Goal: Task Accomplishment & Management: Manage account settings

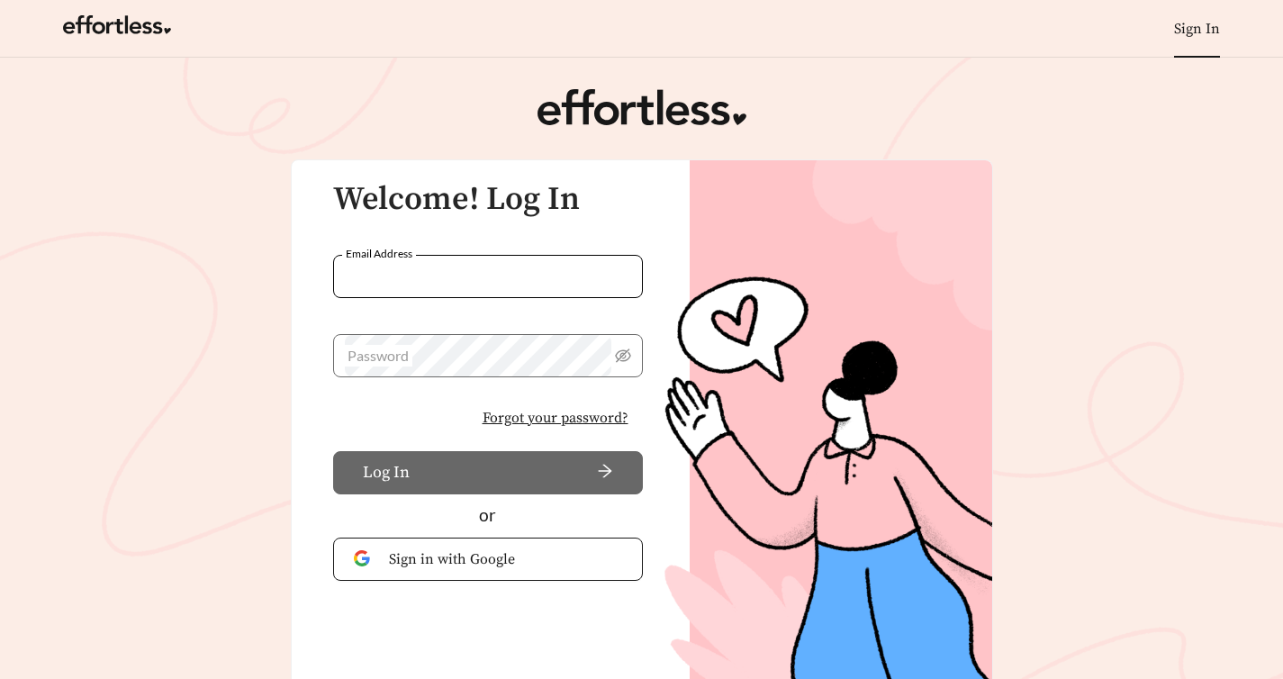
click at [522, 266] on input "Email Address" at bounding box center [488, 276] width 310 height 43
type input "**********"
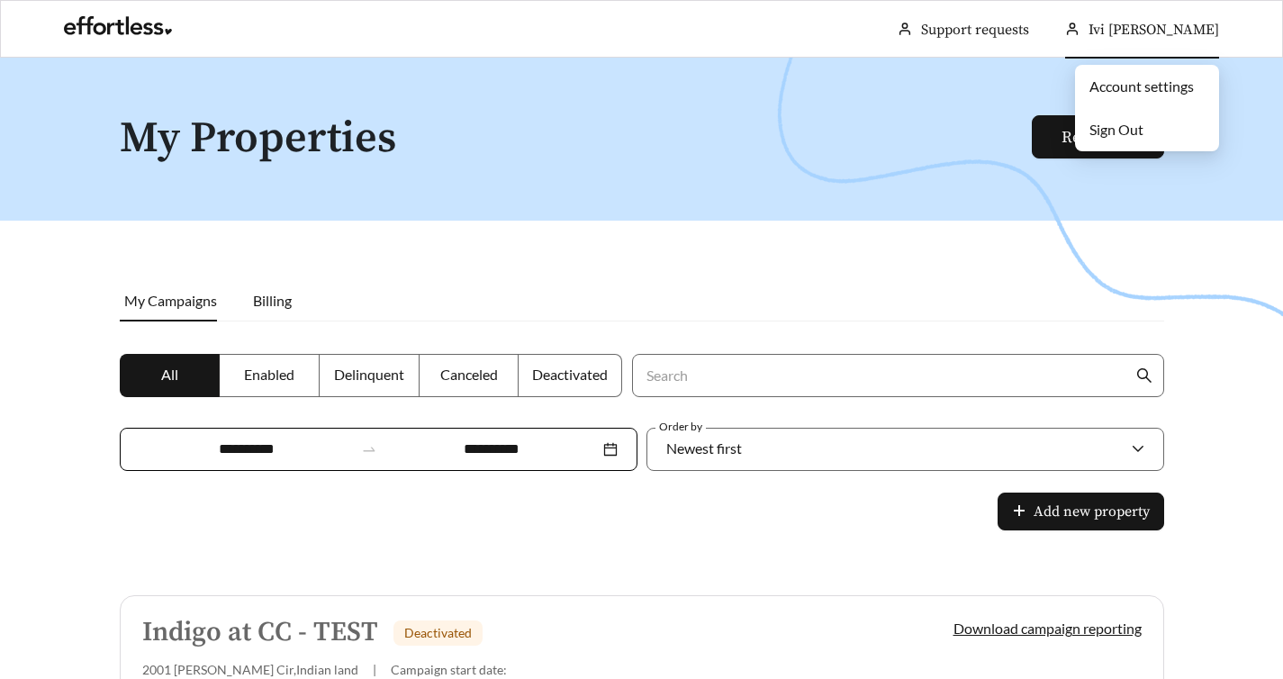
click at [1149, 127] on li "Sign Out" at bounding box center [1147, 130] width 144 height 36
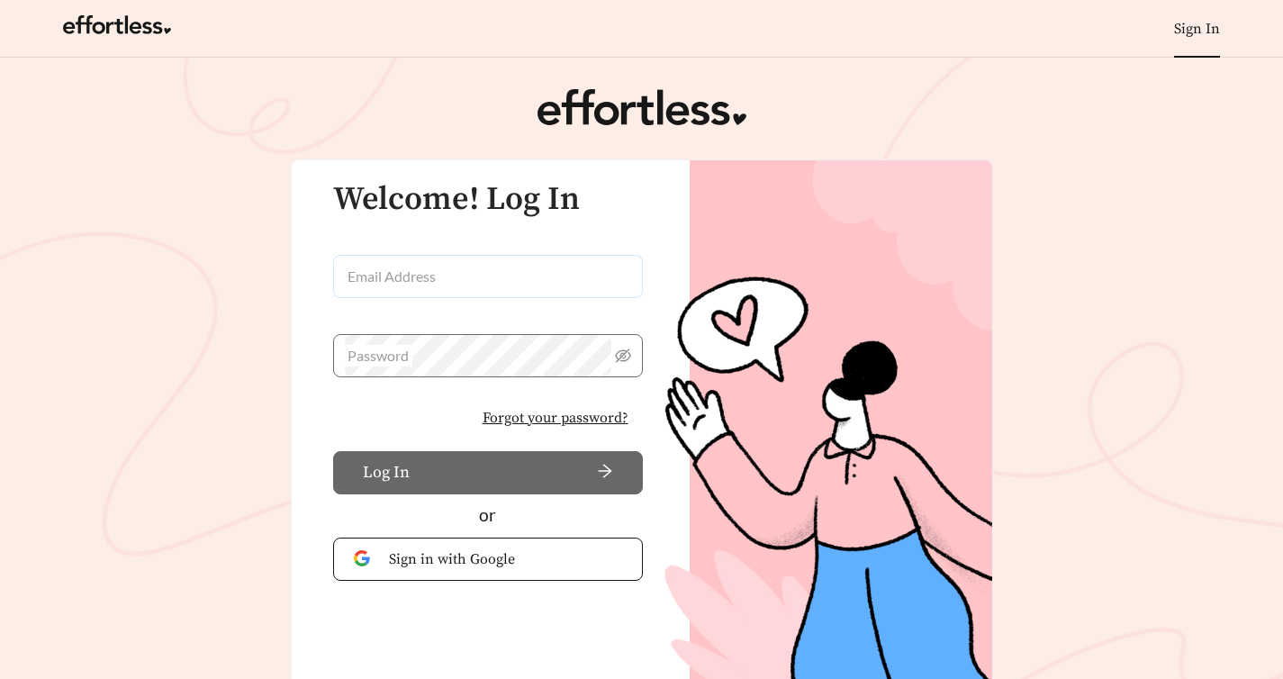
click at [464, 276] on input "Email Address" at bounding box center [488, 276] width 310 height 43
type input "**********"
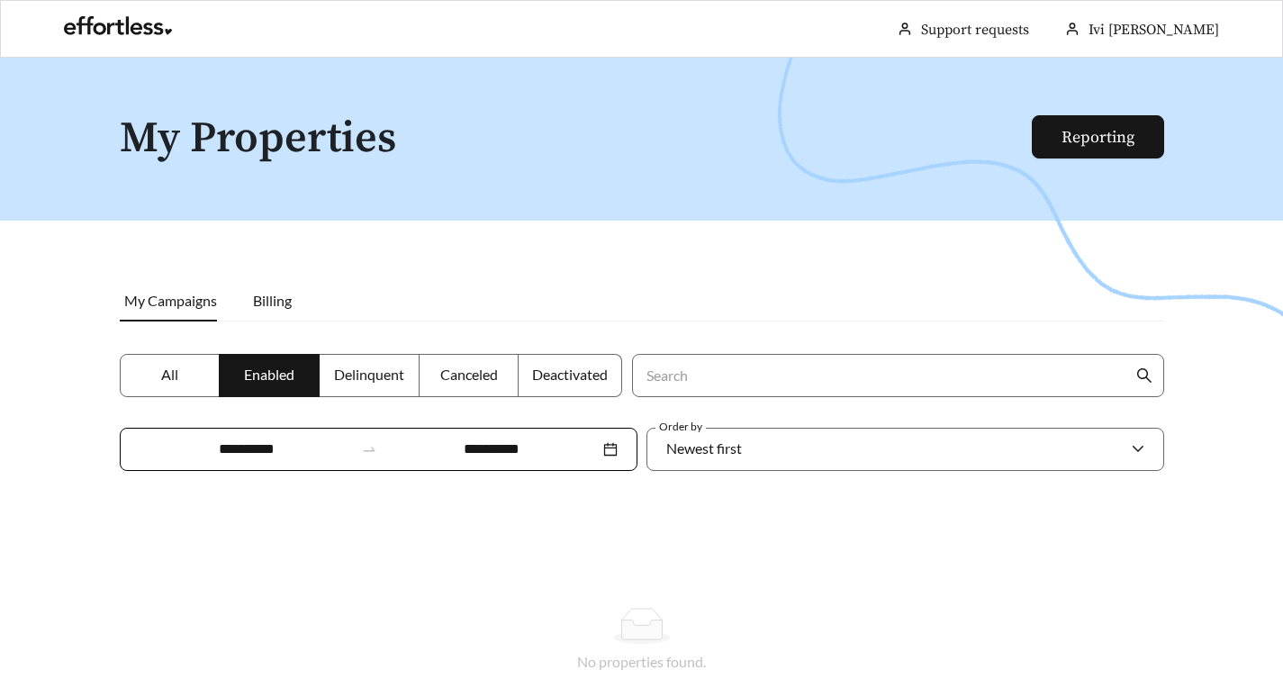
click at [15, 279] on div at bounding box center [641, 397] width 1283 height 679
click at [74, 286] on div at bounding box center [641, 397] width 1283 height 679
click at [182, 257] on div at bounding box center [641, 397] width 1283 height 679
click at [527, 464] on div at bounding box center [641, 397] width 1283 height 679
drag, startPoint x: 613, startPoint y: 503, endPoint x: 564, endPoint y: 491, distance: 50.2
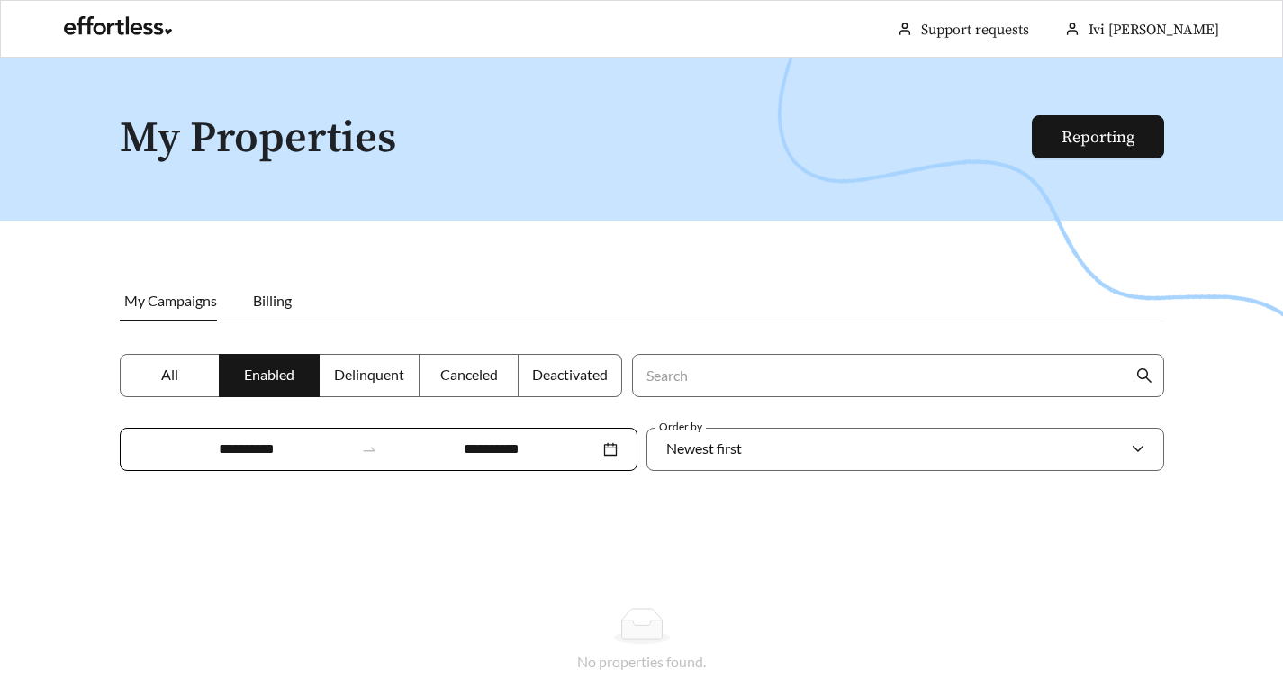
click at [611, 557] on div "No properties found. Add new property" at bounding box center [642, 666] width 1044 height 218
drag, startPoint x: 564, startPoint y: 491, endPoint x: 398, endPoint y: 527, distance: 170.4
click at [356, 557] on div "No properties found. Add new property" at bounding box center [642, 666] width 1044 height 218
click at [425, 608] on div at bounding box center [641, 626] width 1001 height 36
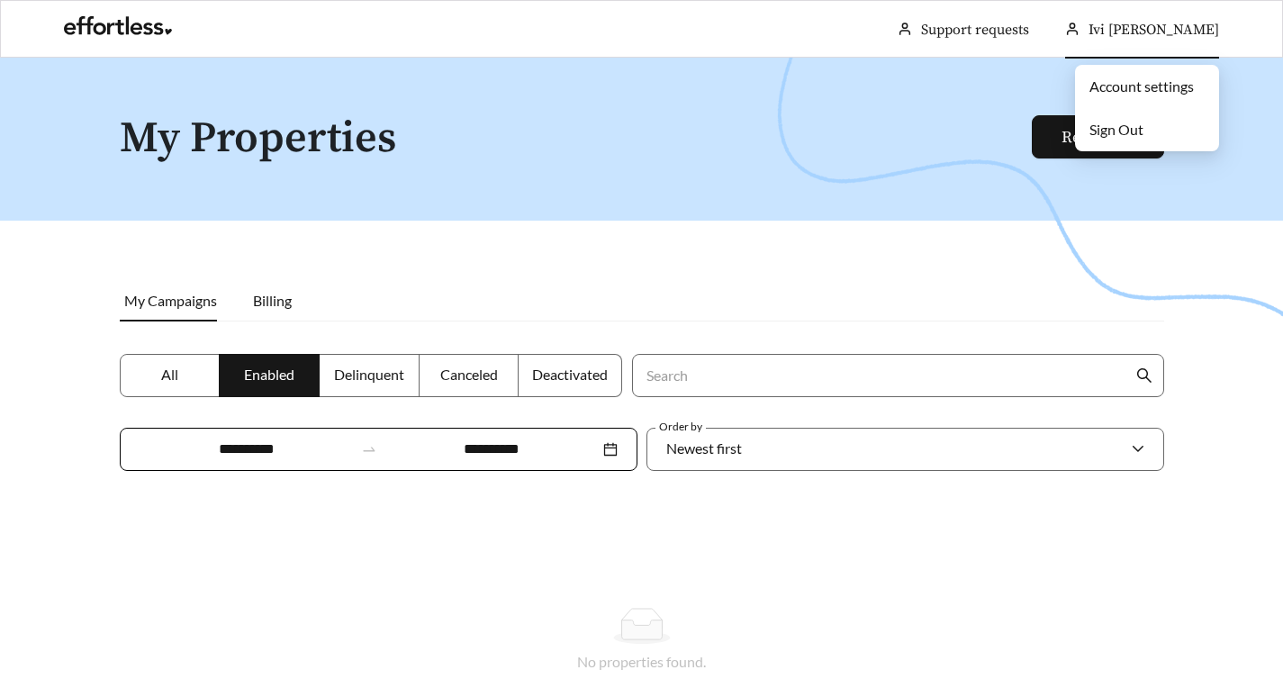
click at [1128, 130] on span "Sign Out" at bounding box center [1116, 129] width 54 height 17
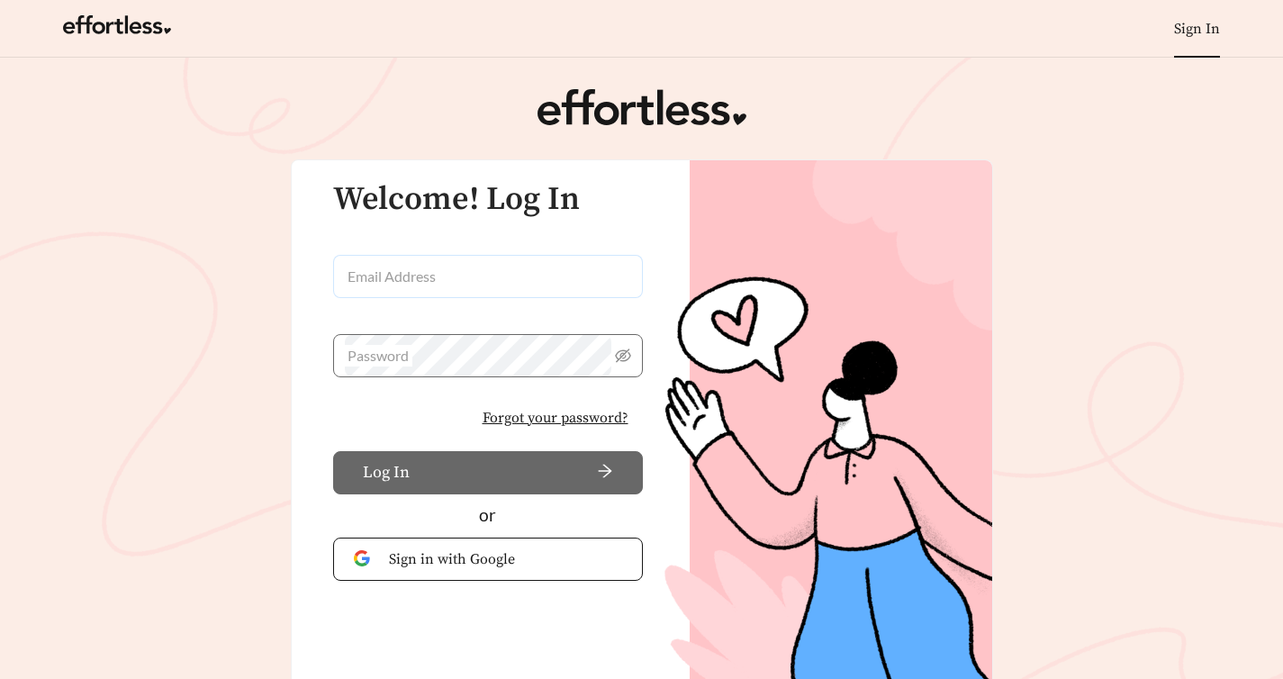
click at [408, 277] on input "Email Address" at bounding box center [488, 276] width 310 height 43
type input "**********"
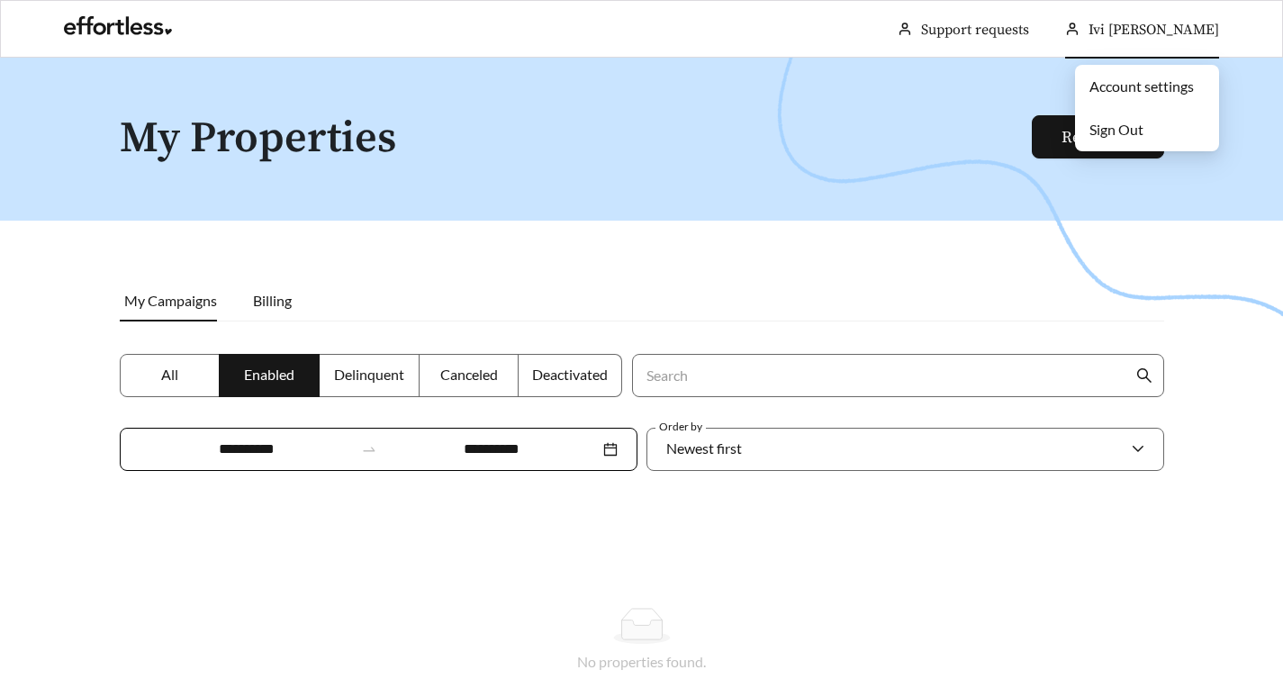
click at [1130, 140] on li "Sign Out" at bounding box center [1147, 130] width 144 height 36
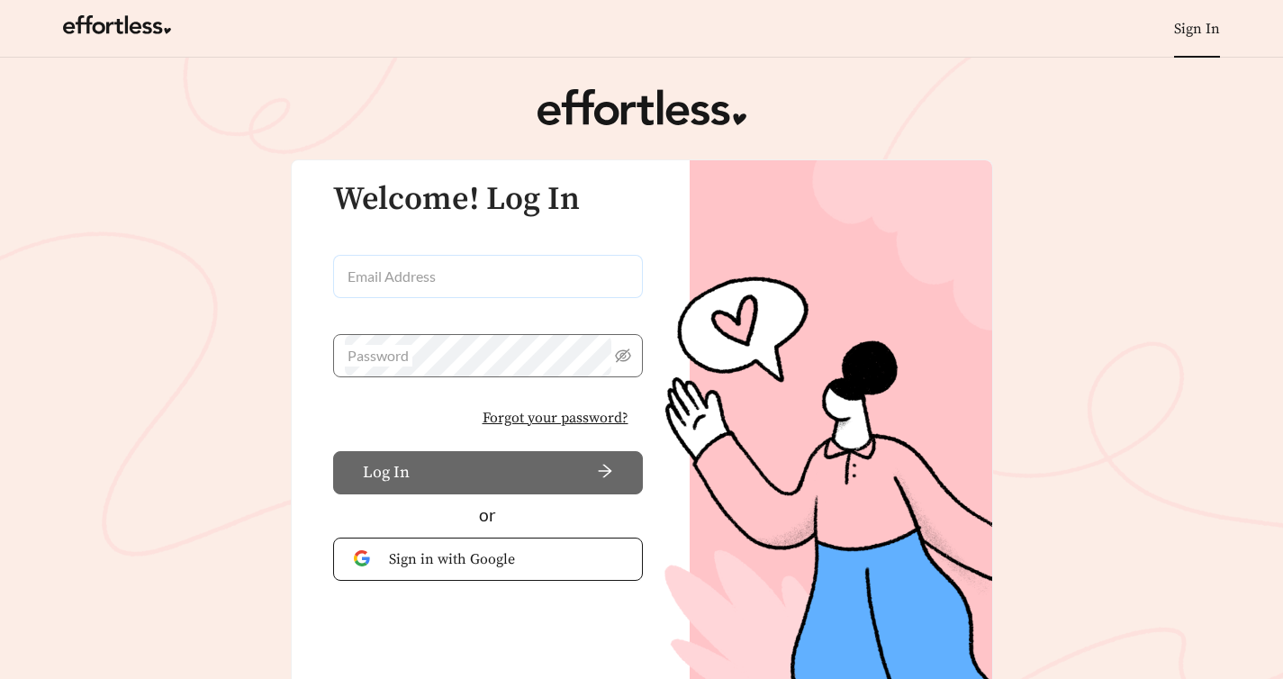
click at [427, 275] on input "Email Address" at bounding box center [488, 276] width 310 height 43
type input "**********"
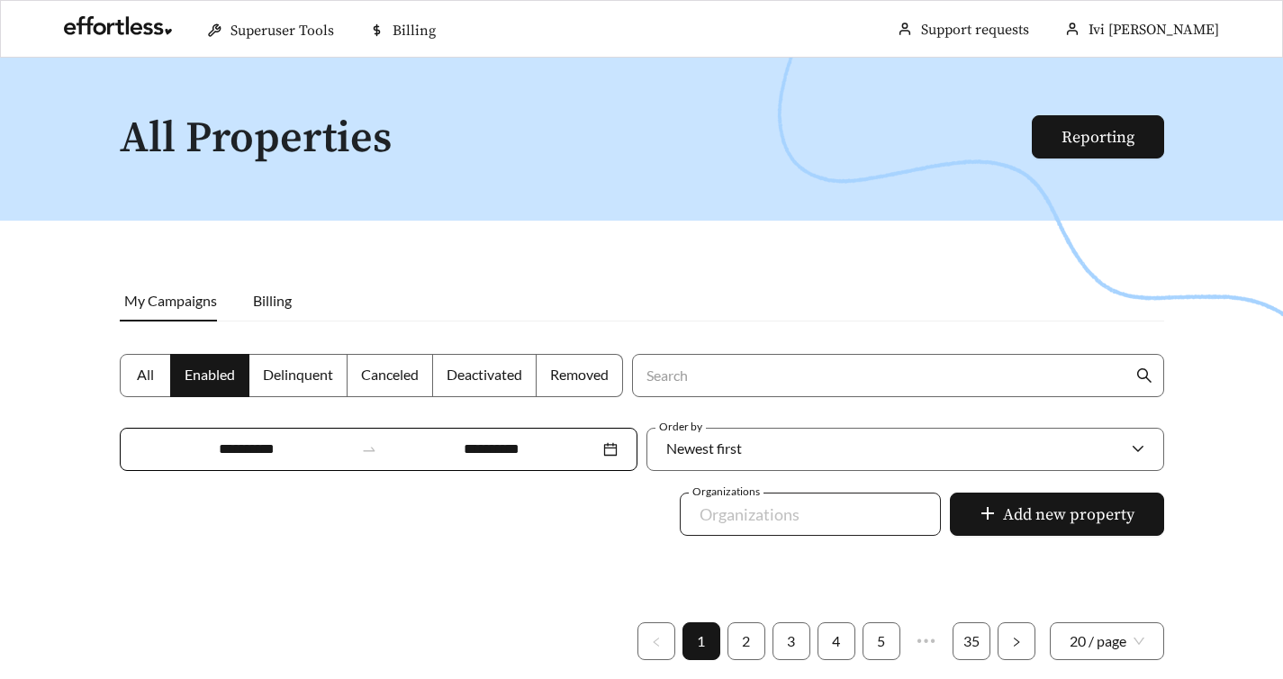
click at [791, 500] on div at bounding box center [798, 514] width 220 height 29
type input "*"
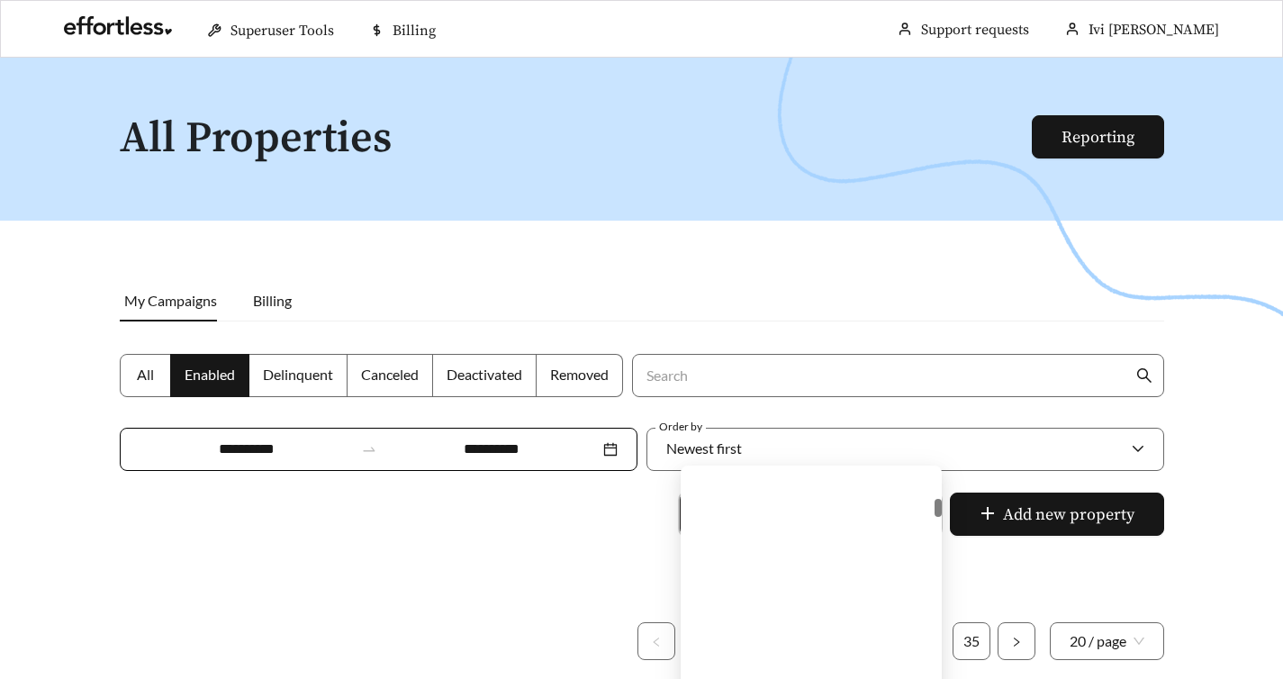
scroll to position [619, 0]
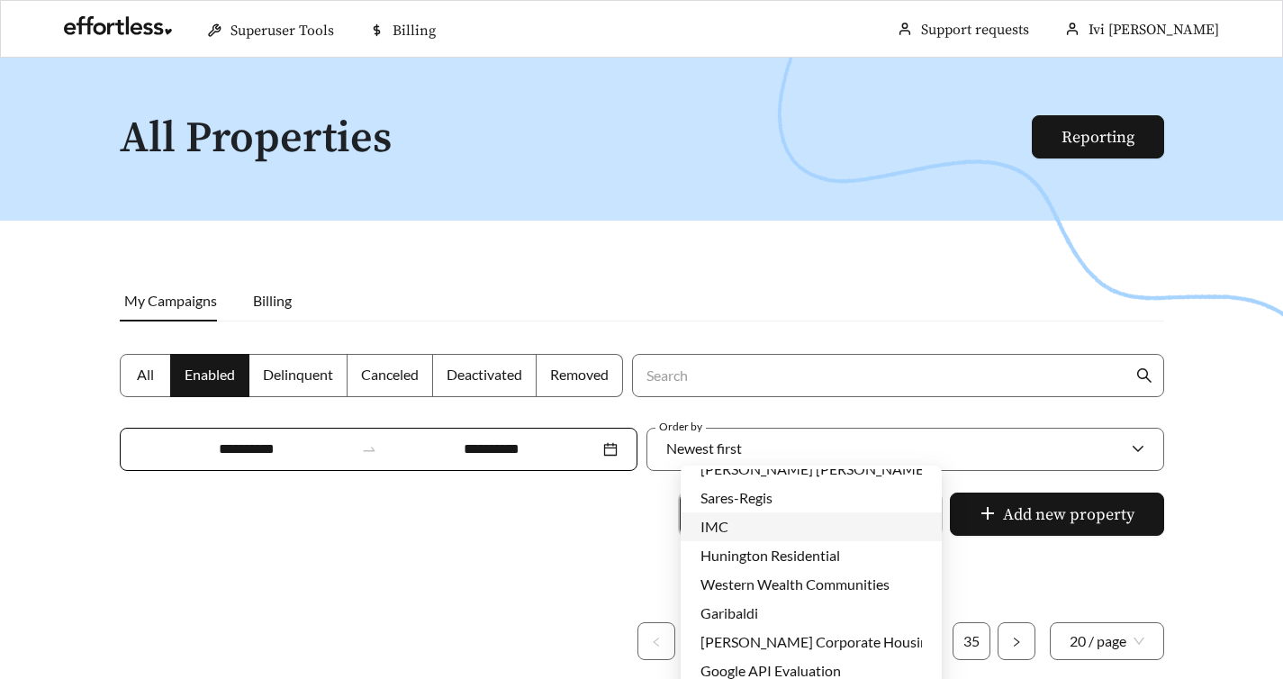
click at [1177, 511] on div at bounding box center [641, 397] width 1283 height 679
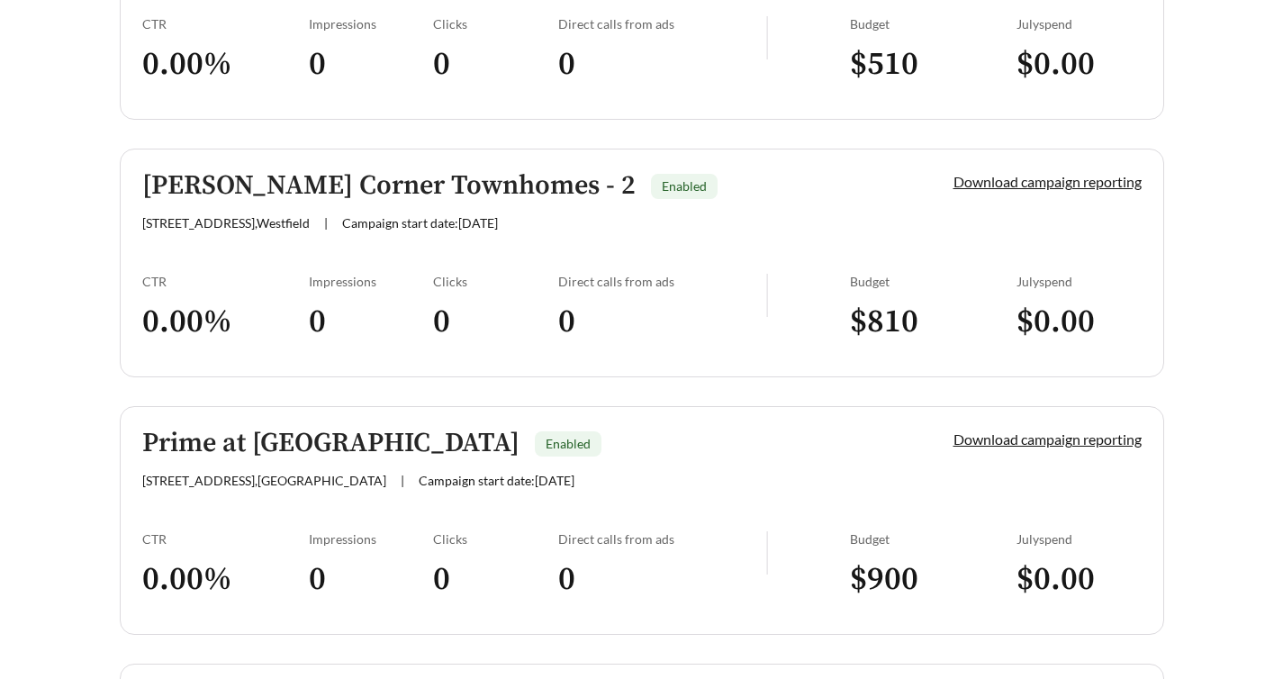
scroll to position [681, 0]
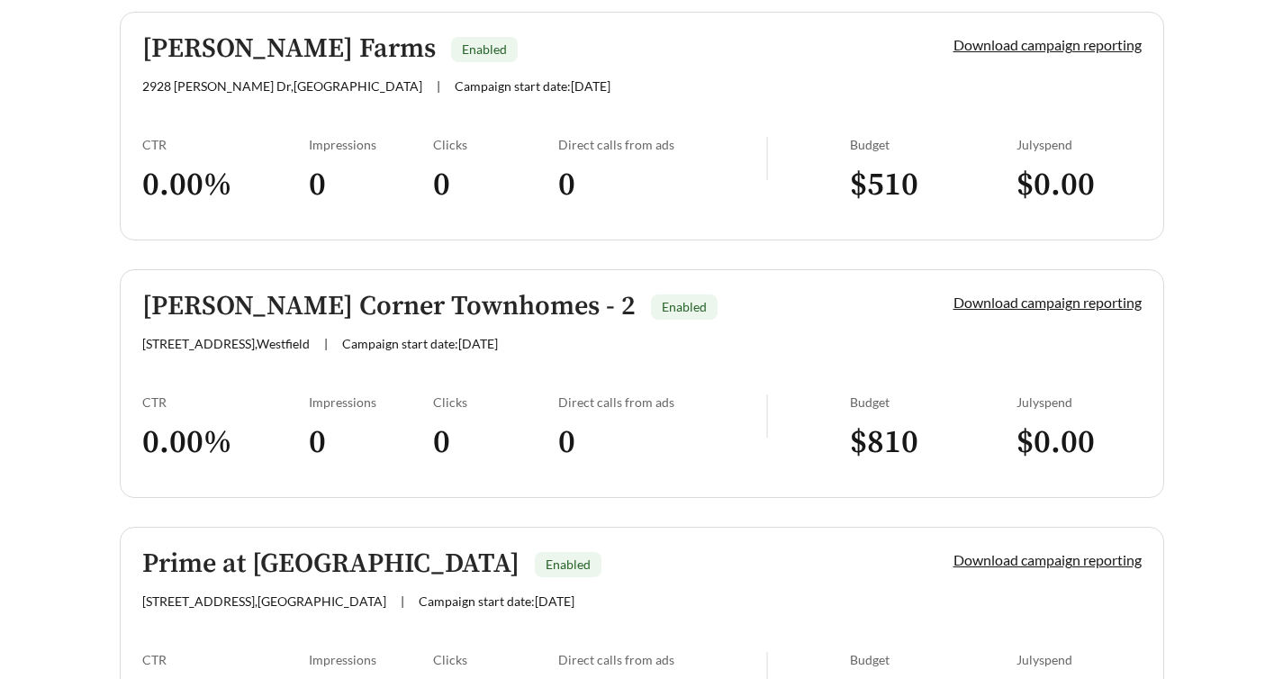
click at [639, 336] on div "17995 Cunning Ct , Westfield | Campaign start date: 2025-08-28" at bounding box center [517, 343] width 750 height 15
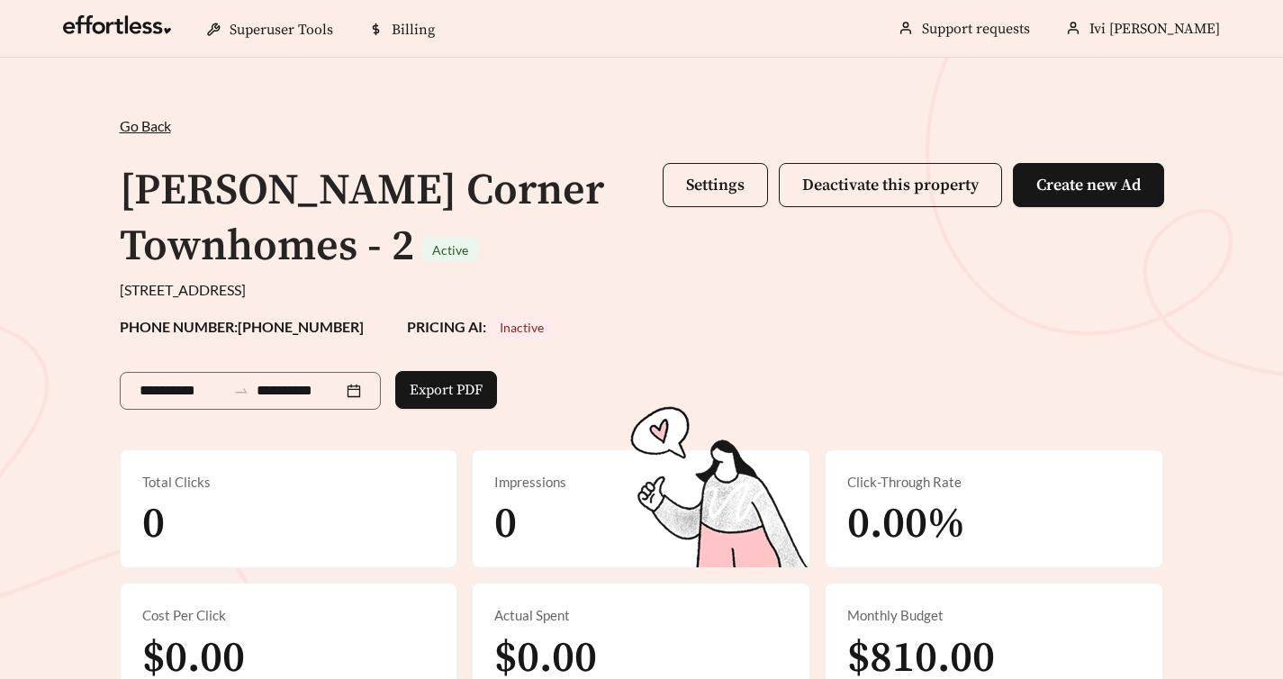
click at [167, 126] on span "Go Back" at bounding box center [145, 125] width 51 height 17
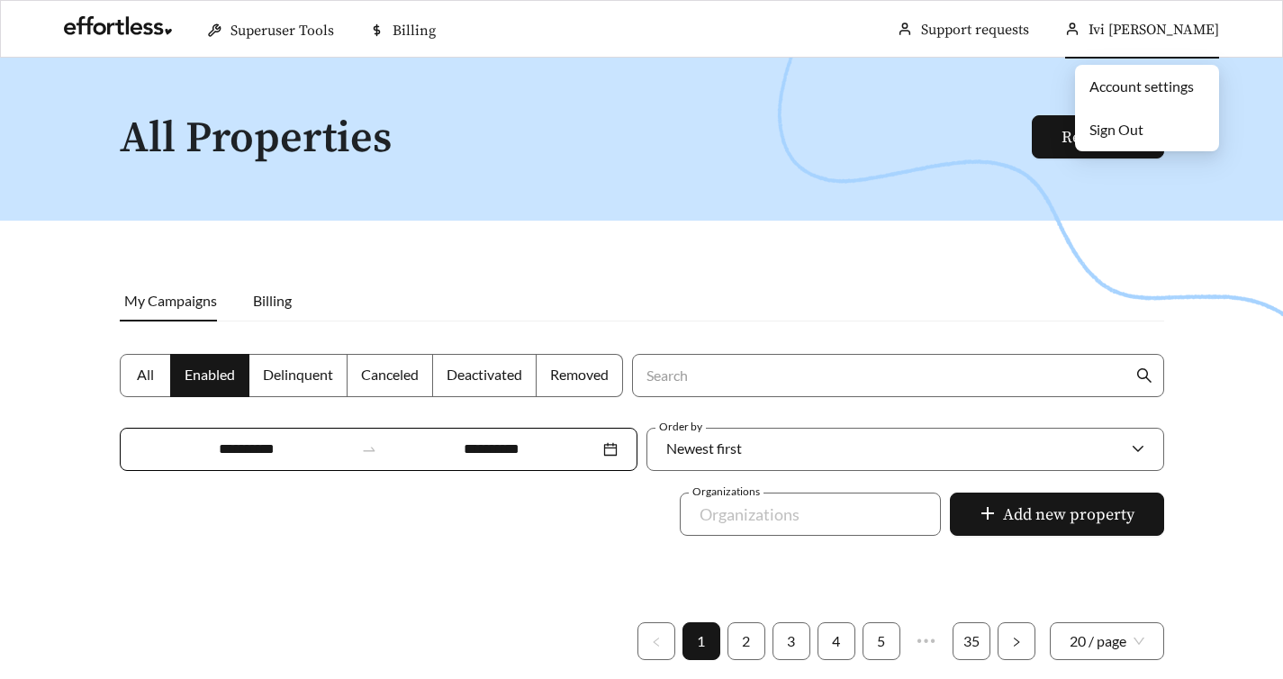
click at [1149, 126] on li "Sign Out" at bounding box center [1147, 130] width 144 height 36
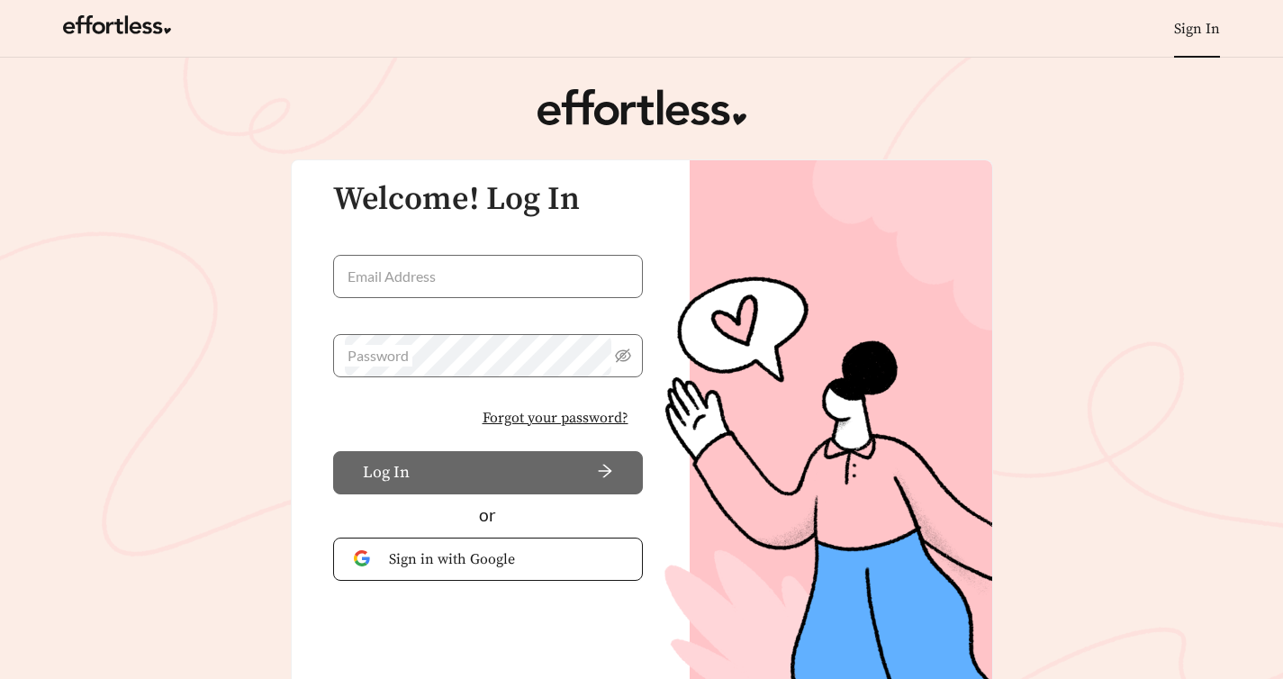
click at [482, 252] on div "Welcome! Log In Email Address Password Forgot your password? Log In or Sign in …" at bounding box center [477, 348] width 329 height 332
click at [482, 261] on input "Email Address" at bounding box center [488, 276] width 310 height 43
type input "**********"
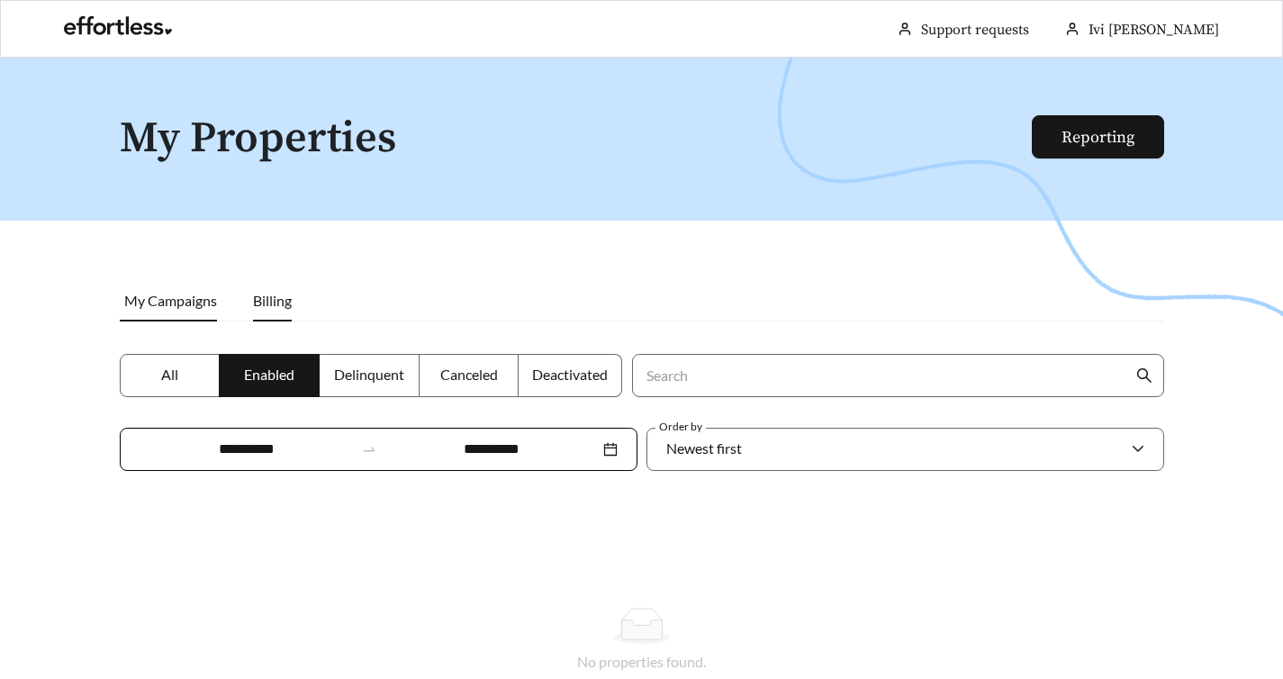
click at [263, 302] on span "Billing" at bounding box center [272, 300] width 39 height 17
click at [192, 296] on span "My Campaigns" at bounding box center [170, 300] width 93 height 17
click at [1134, 442] on icon at bounding box center [1138, 449] width 14 height 14
click at [380, 367] on span "Delinquent" at bounding box center [369, 374] width 70 height 17
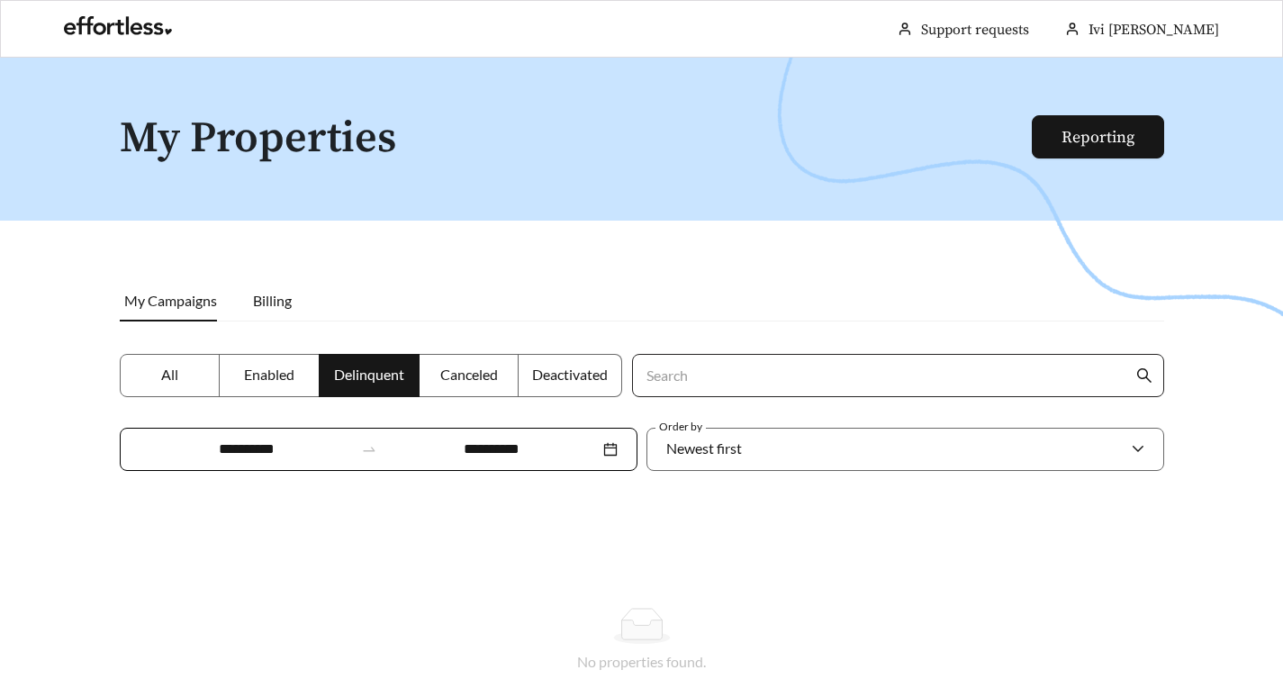
click at [695, 384] on input "Search" at bounding box center [888, 375] width 489 height 41
click at [716, 474] on div at bounding box center [641, 397] width 1283 height 679
click at [164, 375] on span "All" at bounding box center [169, 374] width 17 height 17
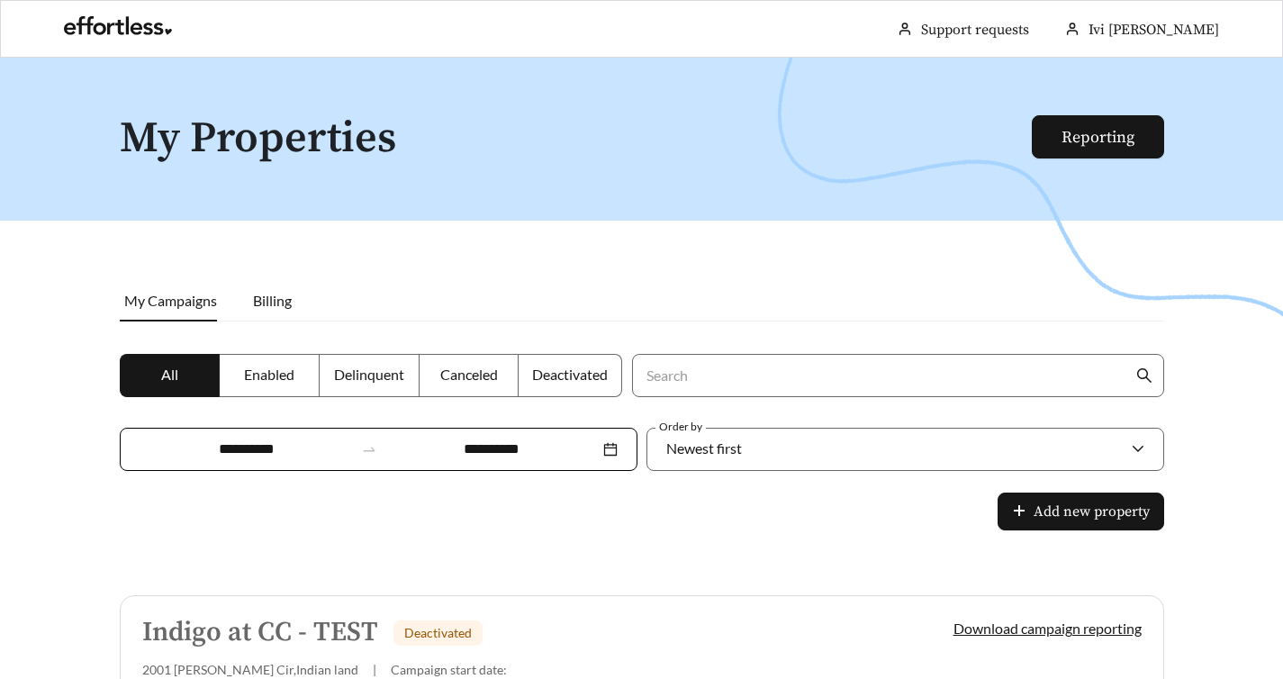
click at [755, 272] on div at bounding box center [641, 397] width 1283 height 679
click at [1080, 501] on span "Add new property" at bounding box center [1091, 512] width 116 height 22
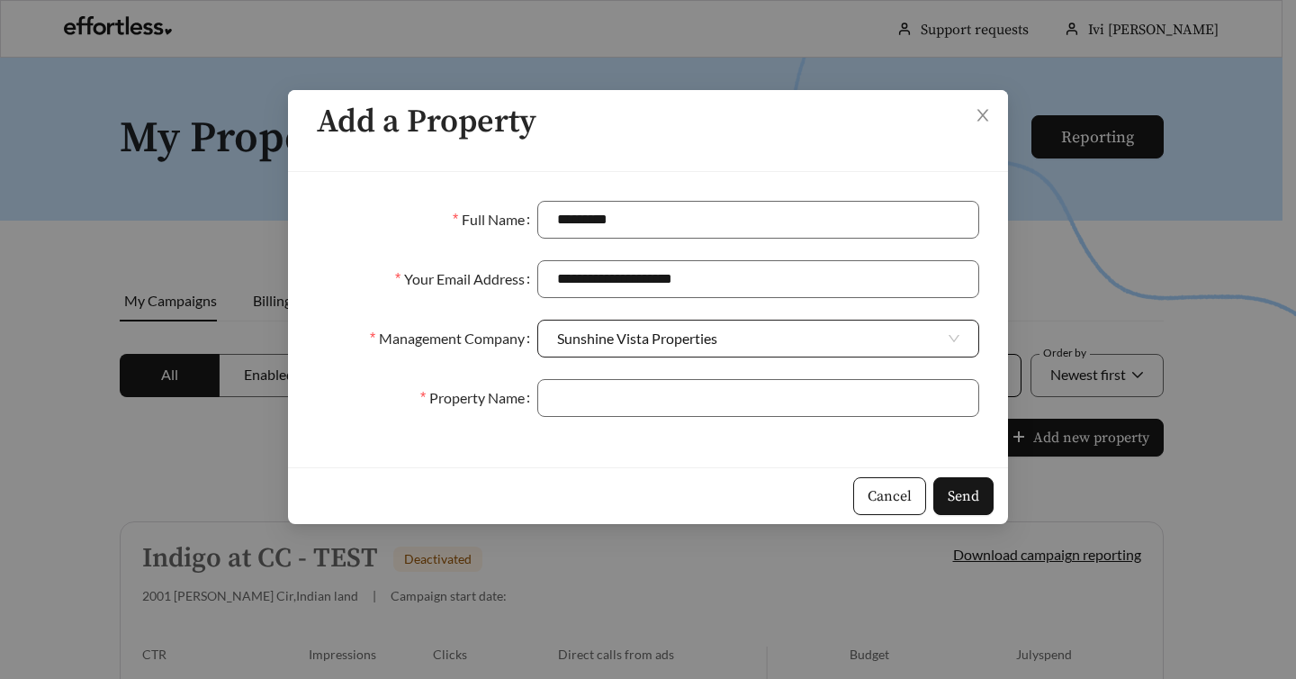
click at [934, 347] on span "Sunshine Vista Properties" at bounding box center [758, 338] width 402 height 36
click at [659, 401] on input "Property Name" at bounding box center [758, 398] width 442 height 38
click at [885, 347] on span "Sunshine Vista Properties" at bounding box center [758, 338] width 402 height 36
type input "******"
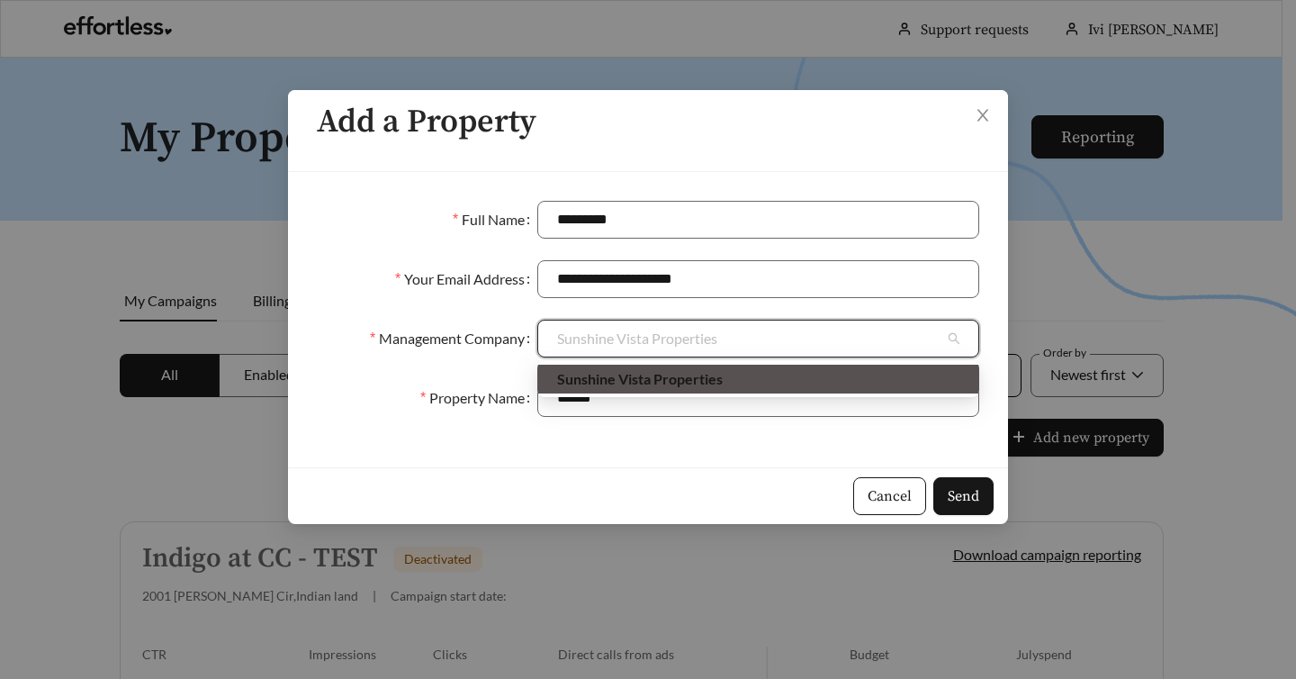
click at [883, 347] on span "Sunshine Vista Properties" at bounding box center [758, 338] width 402 height 36
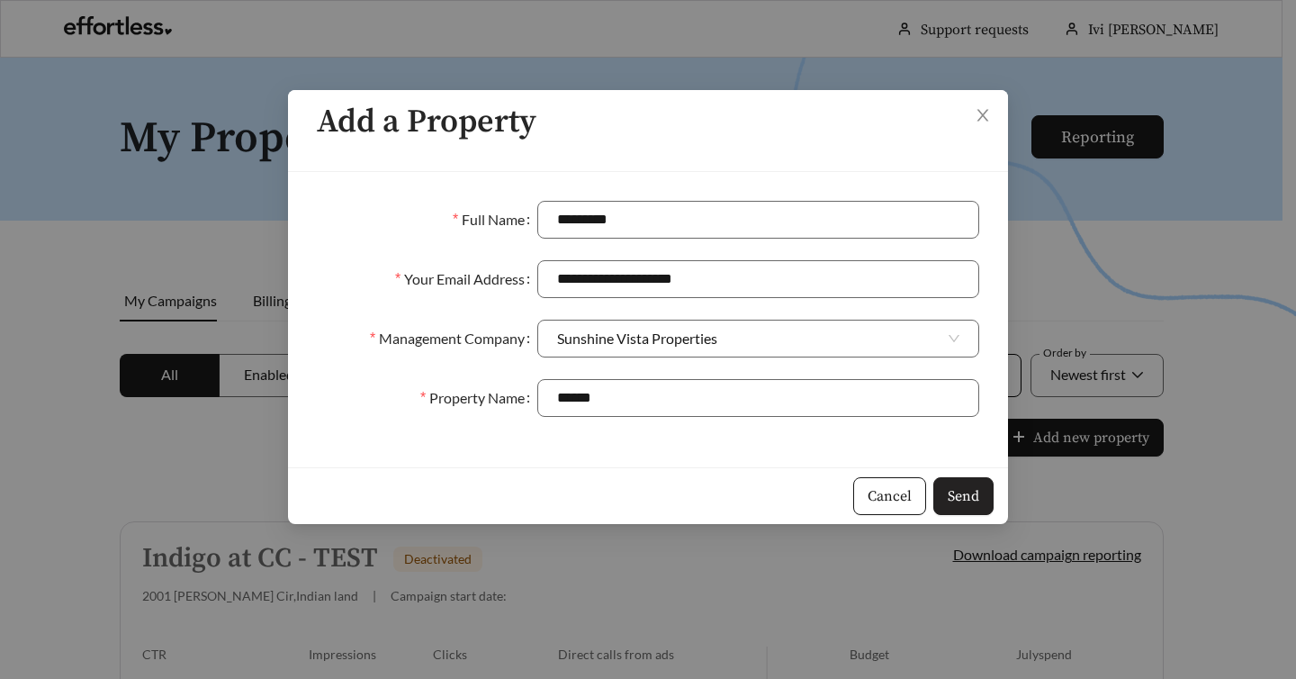
click at [977, 488] on span "Send" at bounding box center [964, 496] width 32 height 22
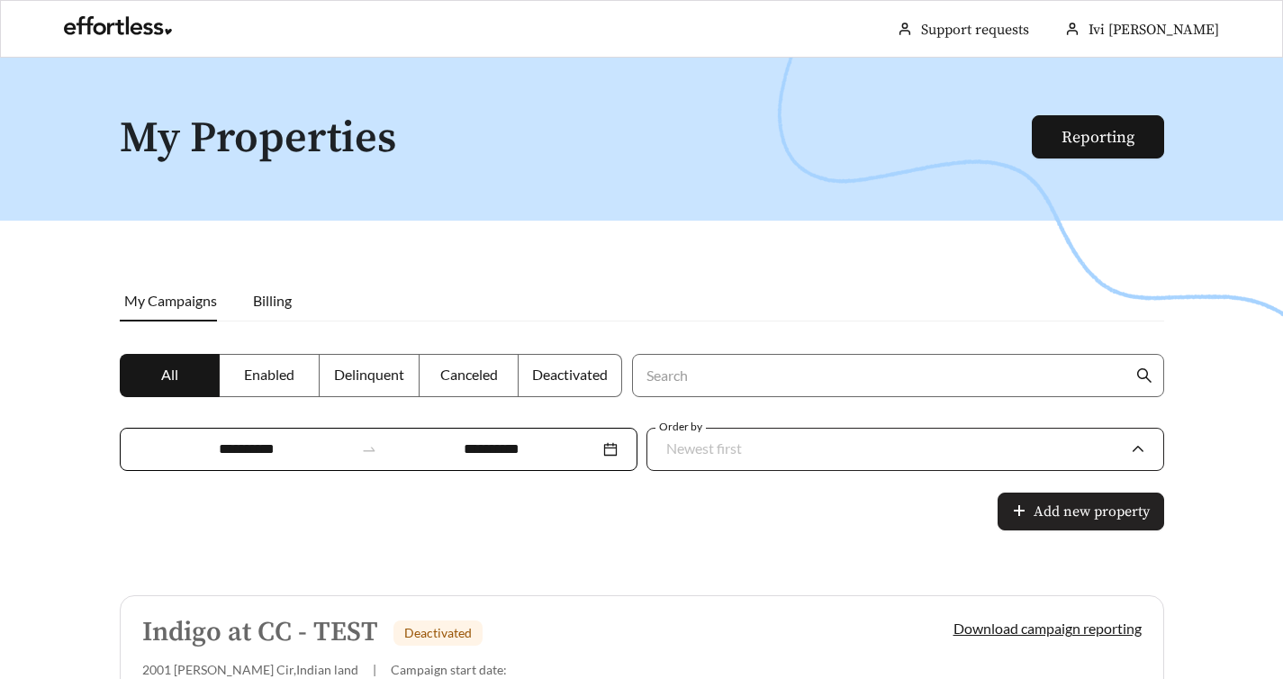
click at [1133, 429] on span "Newest first" at bounding box center [905, 449] width 478 height 41
click at [1205, 426] on div at bounding box center [641, 397] width 1283 height 679
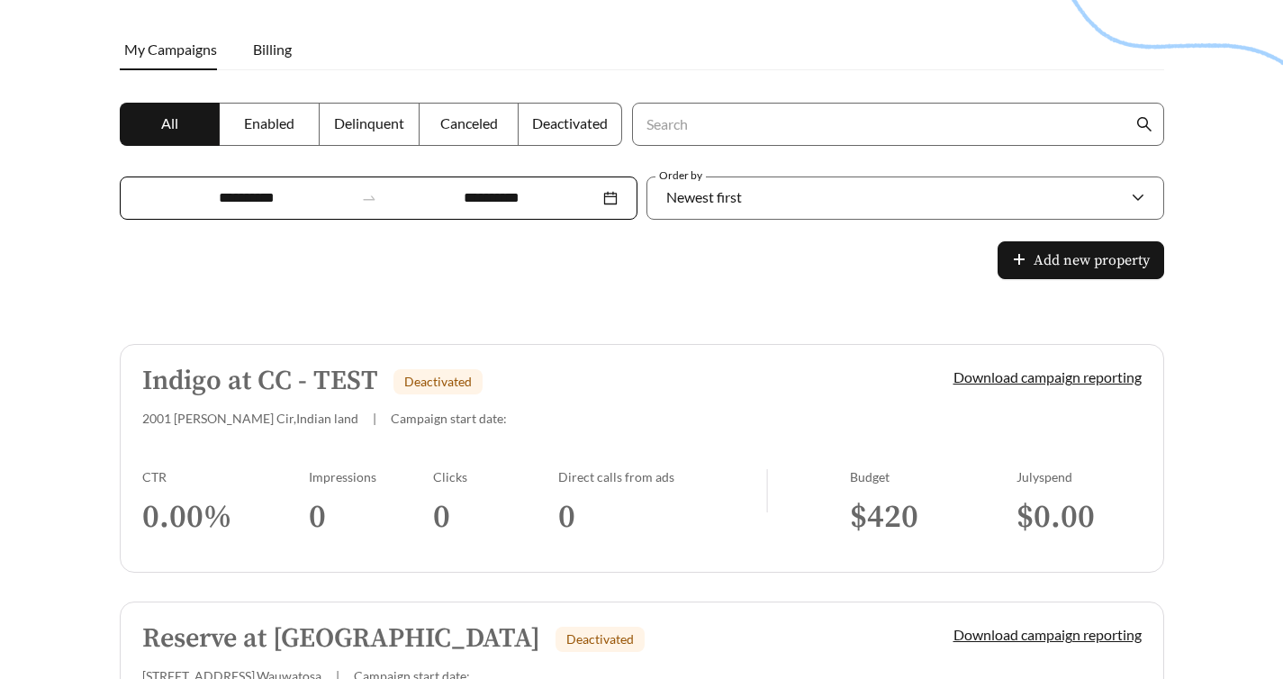
scroll to position [275, 0]
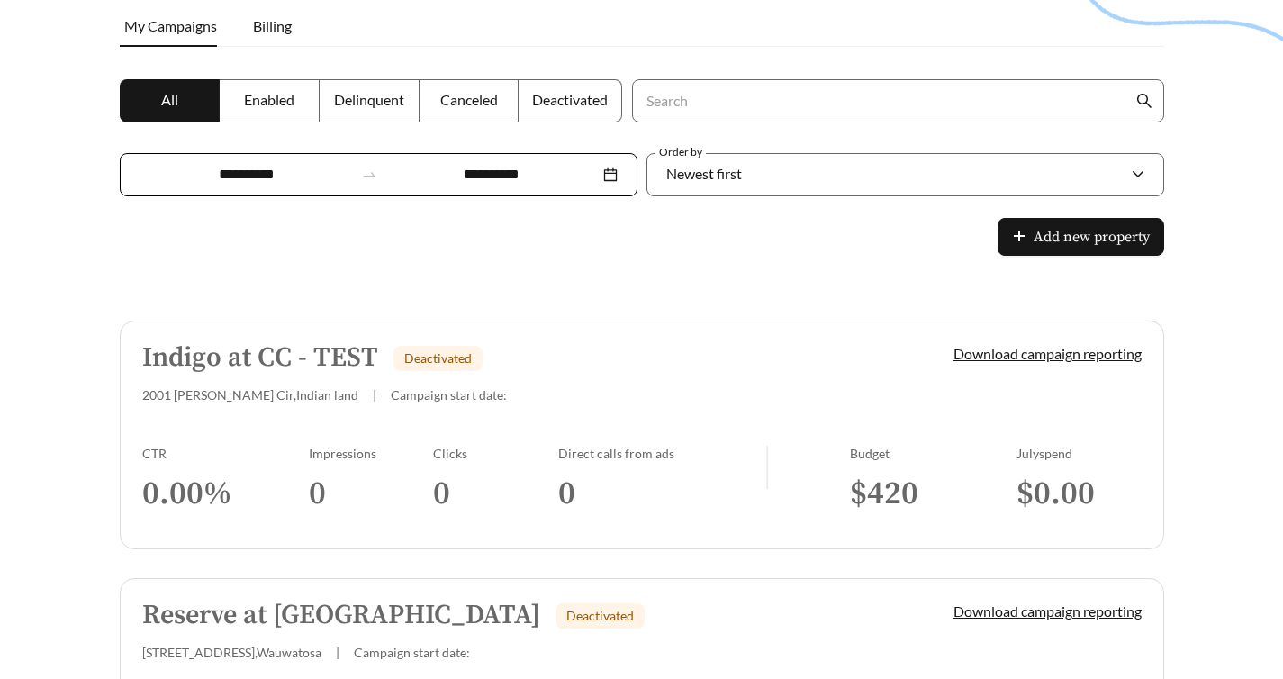
click at [584, 329] on link "Indigo at CC - TEST Deactivated 2001 [PERSON_NAME] Cir , Indian land | Campaign…" at bounding box center [642, 434] width 1044 height 229
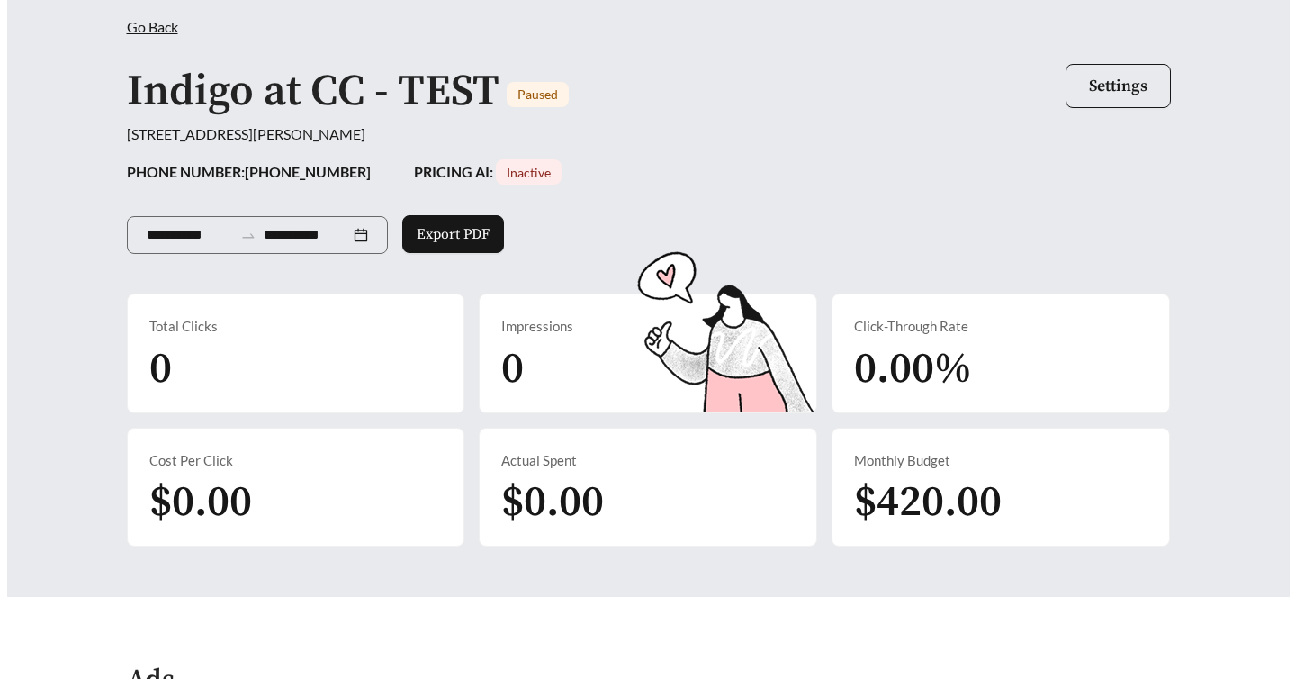
scroll to position [25, 0]
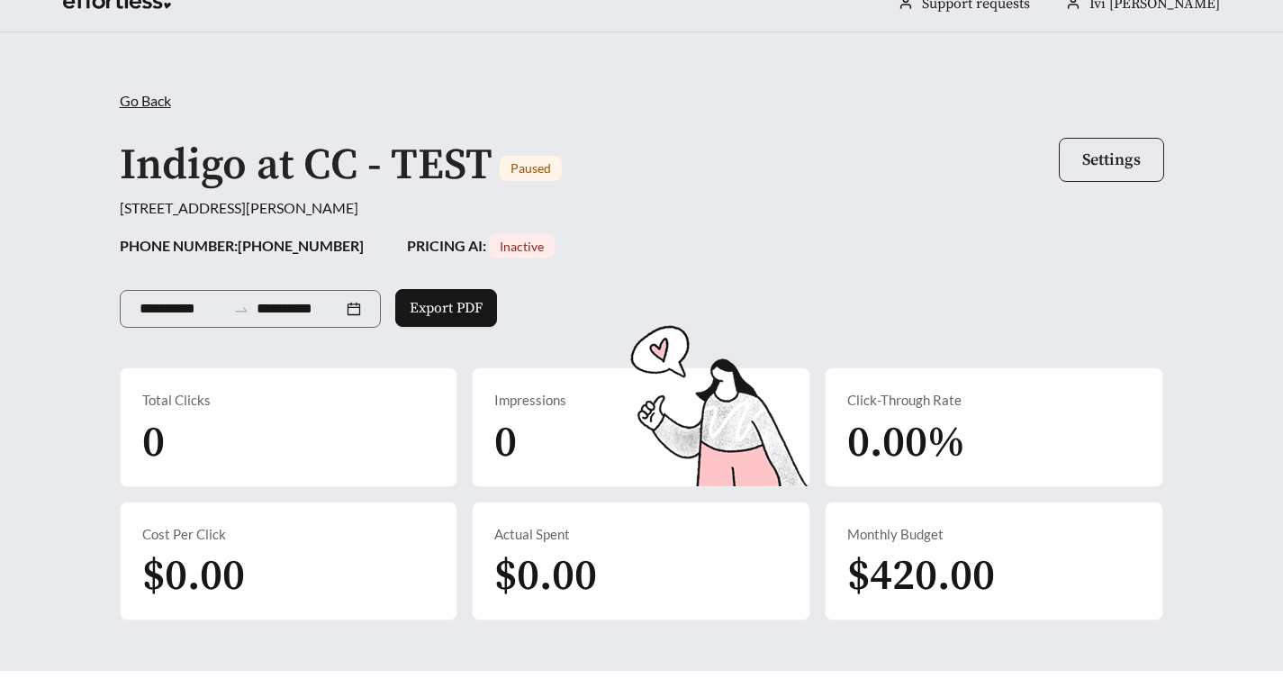
click at [1089, 146] on button "Settings" at bounding box center [1111, 160] width 105 height 44
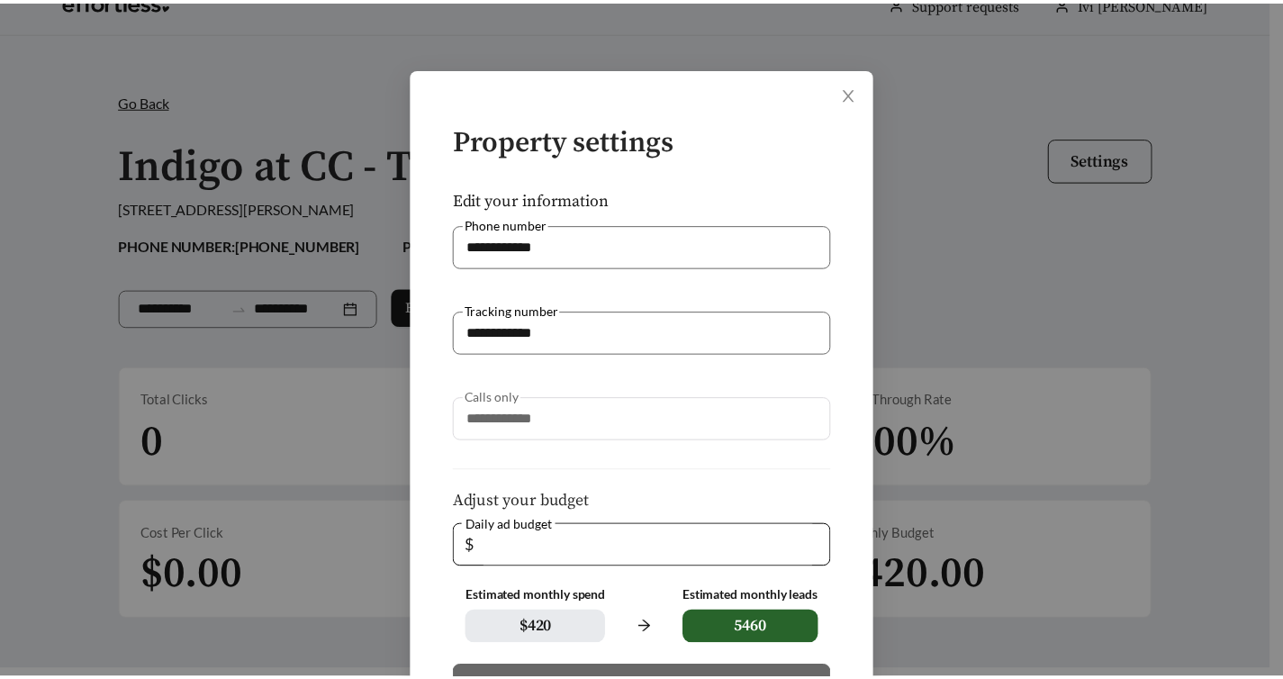
scroll to position [0, 0]
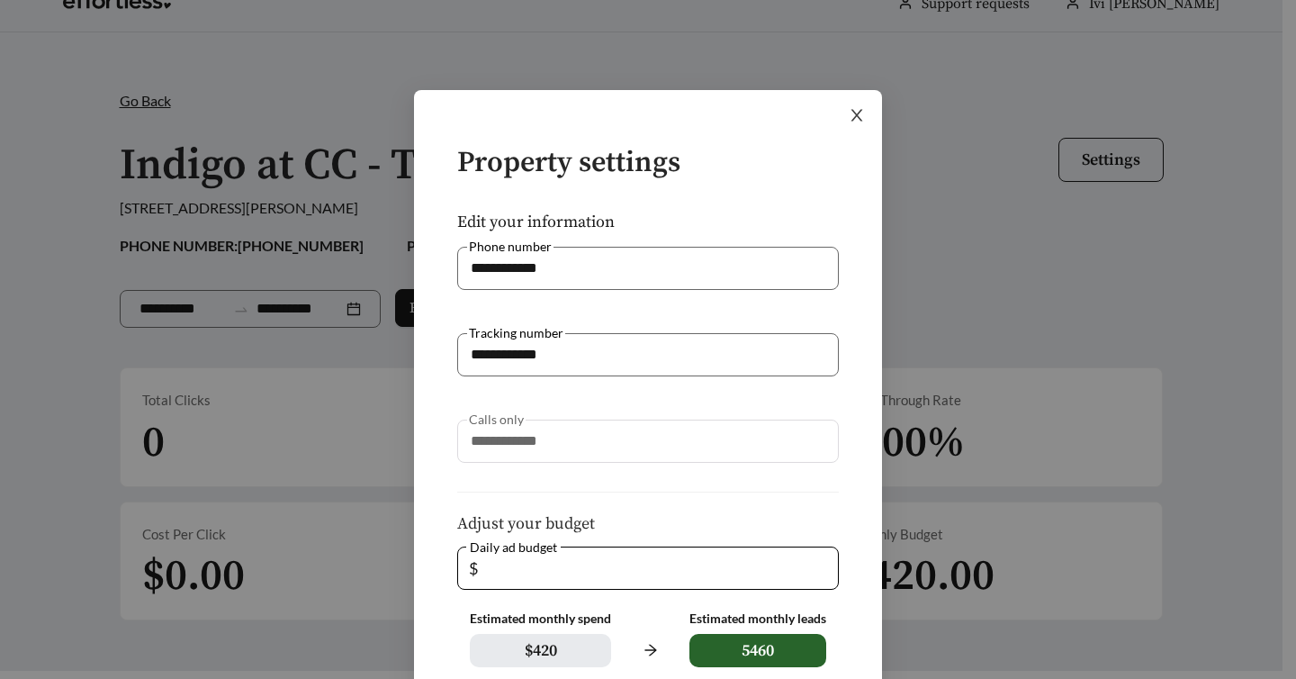
click at [862, 120] on span "Close" at bounding box center [857, 115] width 50 height 50
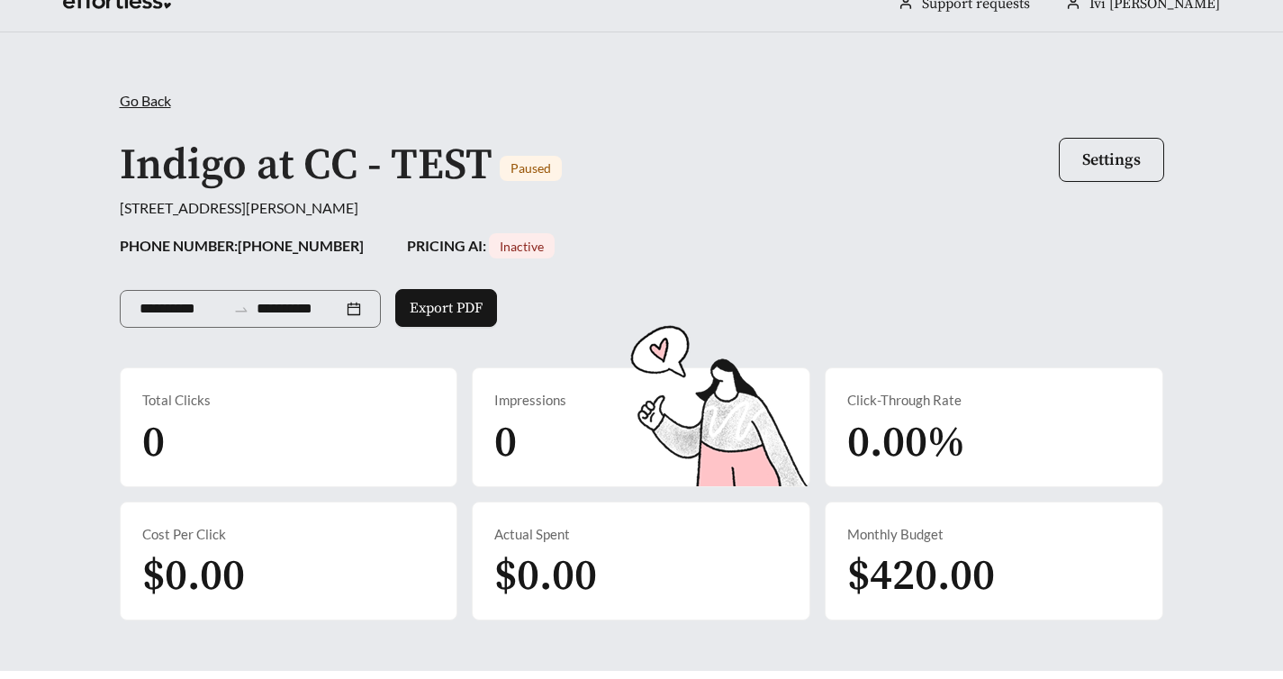
click at [156, 98] on span "Go Back" at bounding box center [145, 100] width 51 height 17
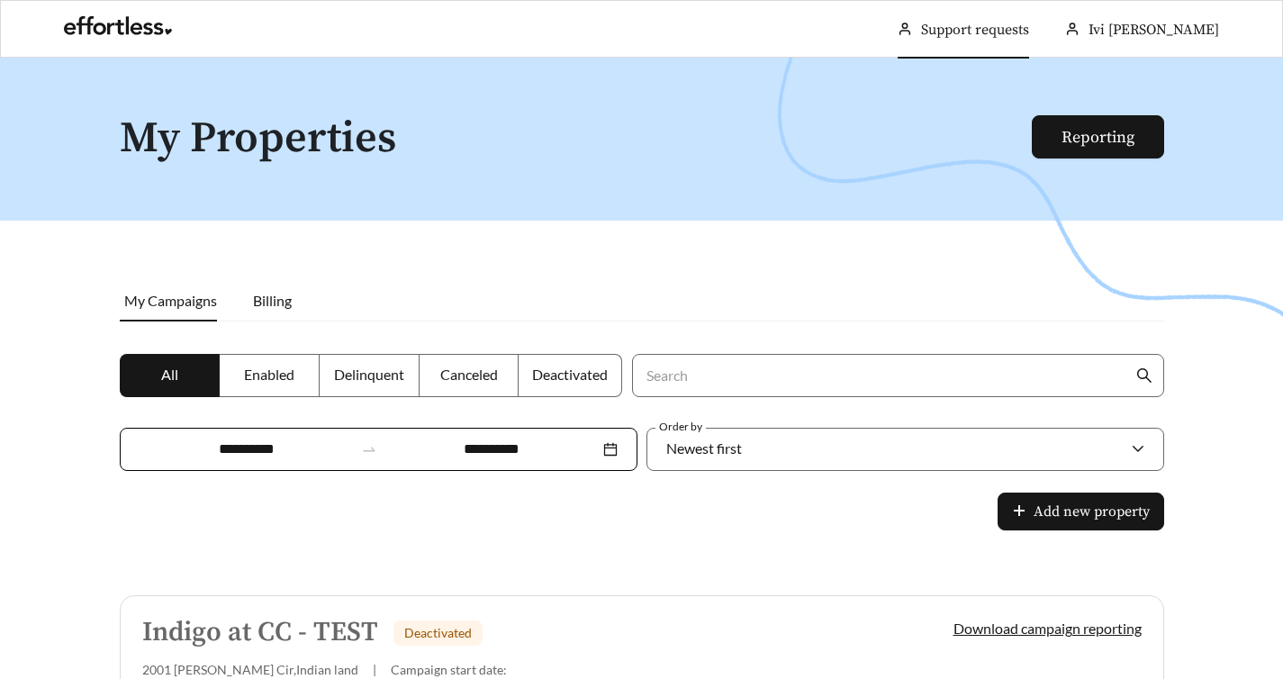
click at [1029, 24] on link "Support requests" at bounding box center [975, 30] width 108 height 18
click at [1146, 428] on div "Newest first" at bounding box center [905, 449] width 518 height 43
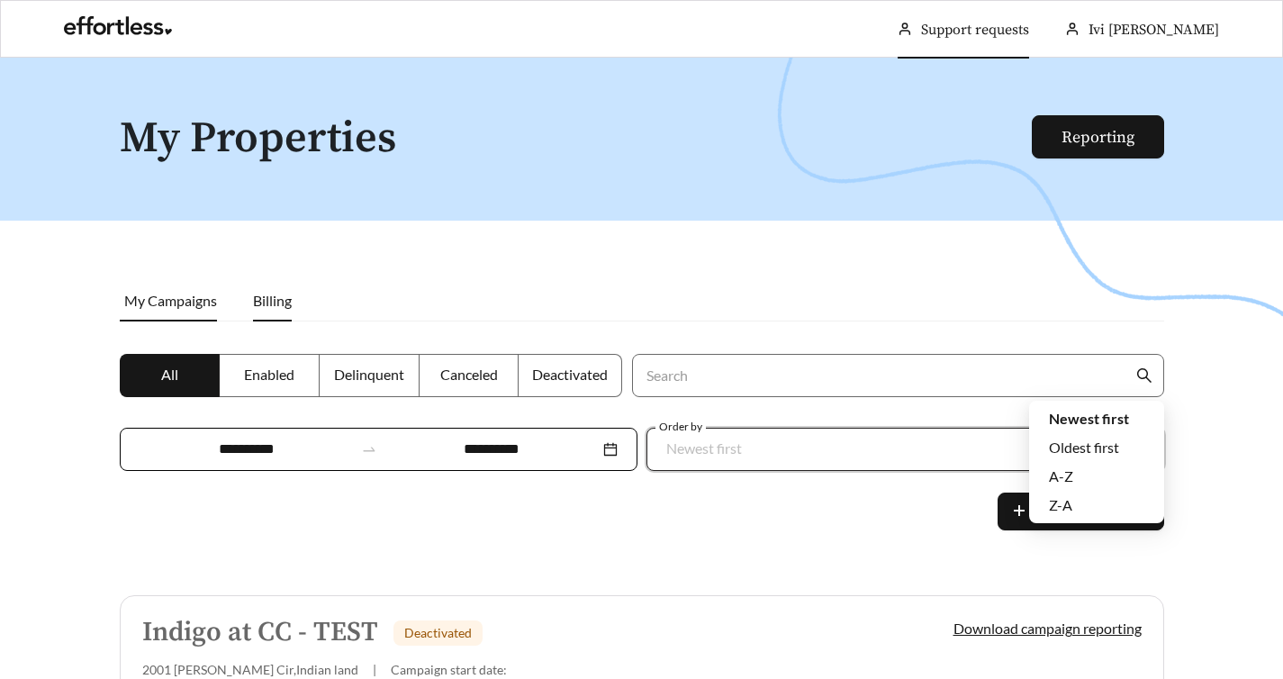
click at [297, 302] on li "Billing" at bounding box center [272, 300] width 75 height 41
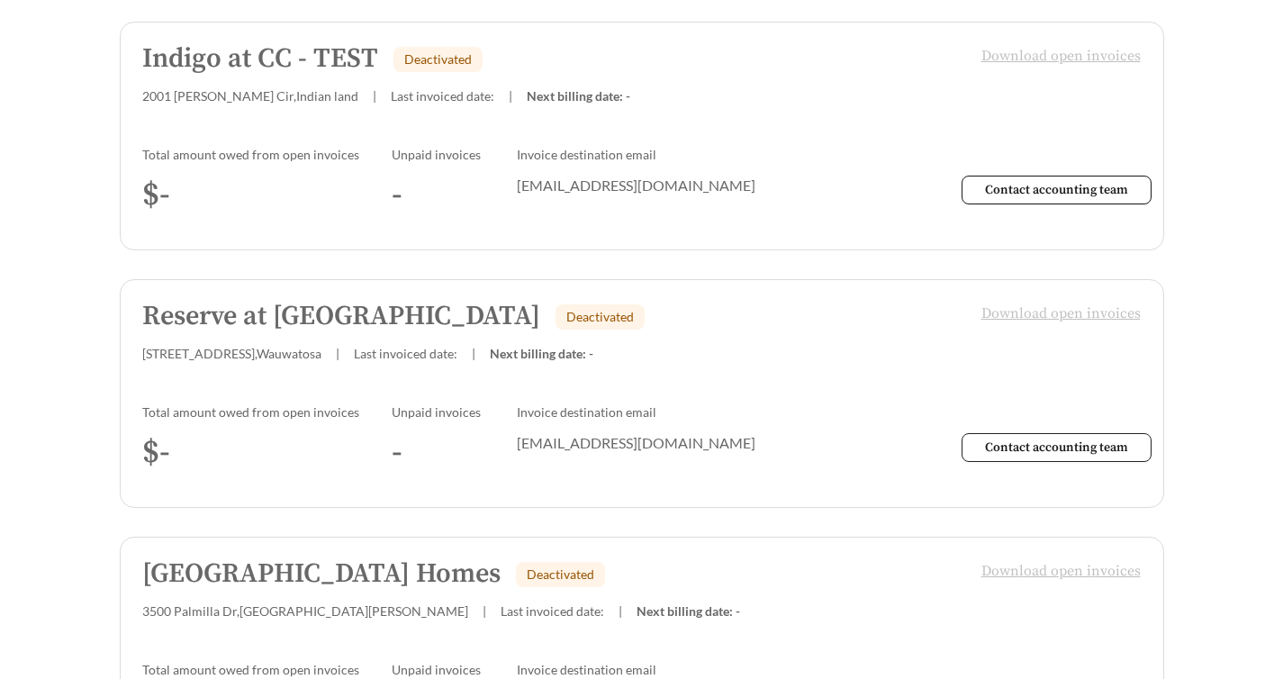
scroll to position [574, 0]
click at [1043, 181] on span "Contact accounting team" at bounding box center [1056, 189] width 143 height 16
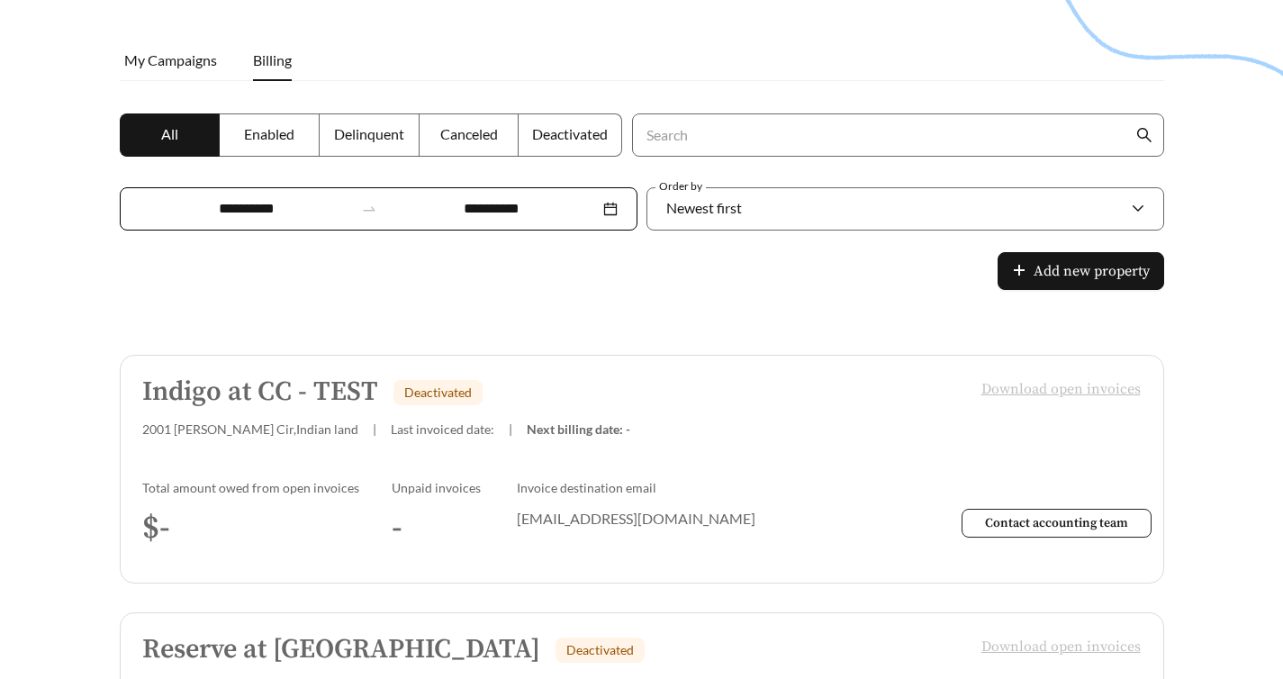
scroll to position [239, 0]
click at [1076, 516] on span "Contact accounting team" at bounding box center [1056, 524] width 143 height 16
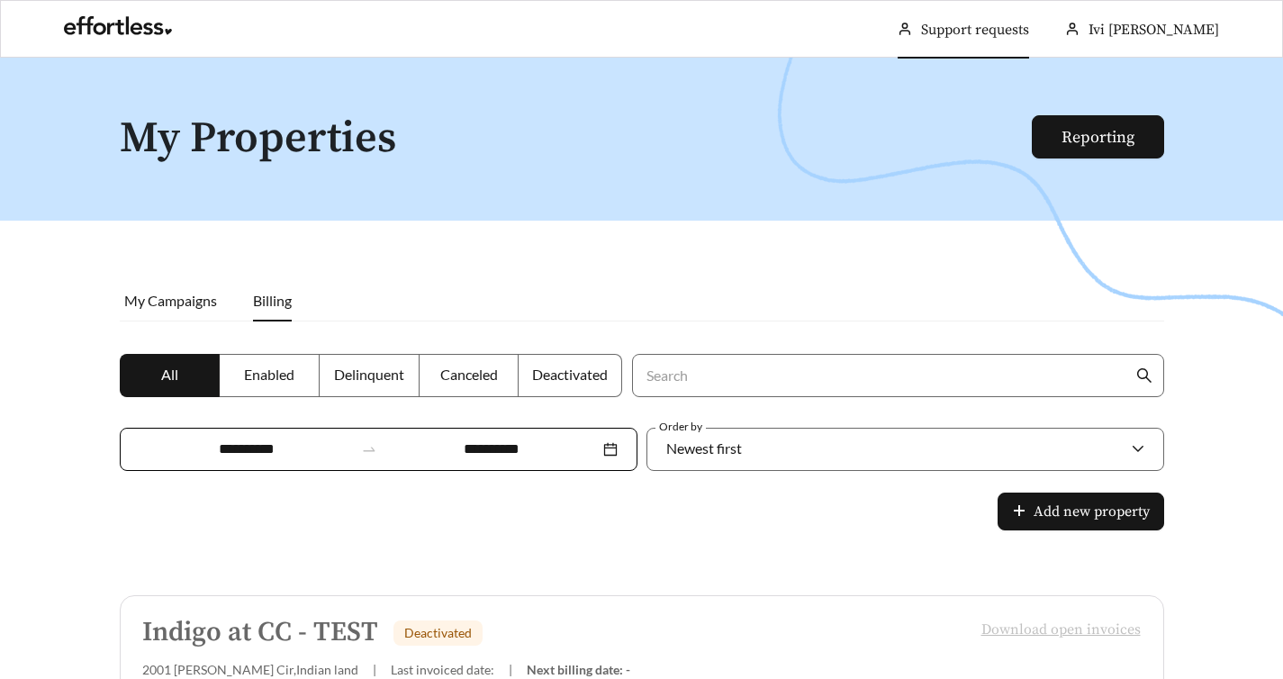
scroll to position [0, 0]
click at [1061, 146] on link "Reporting" at bounding box center [1097, 137] width 73 height 21
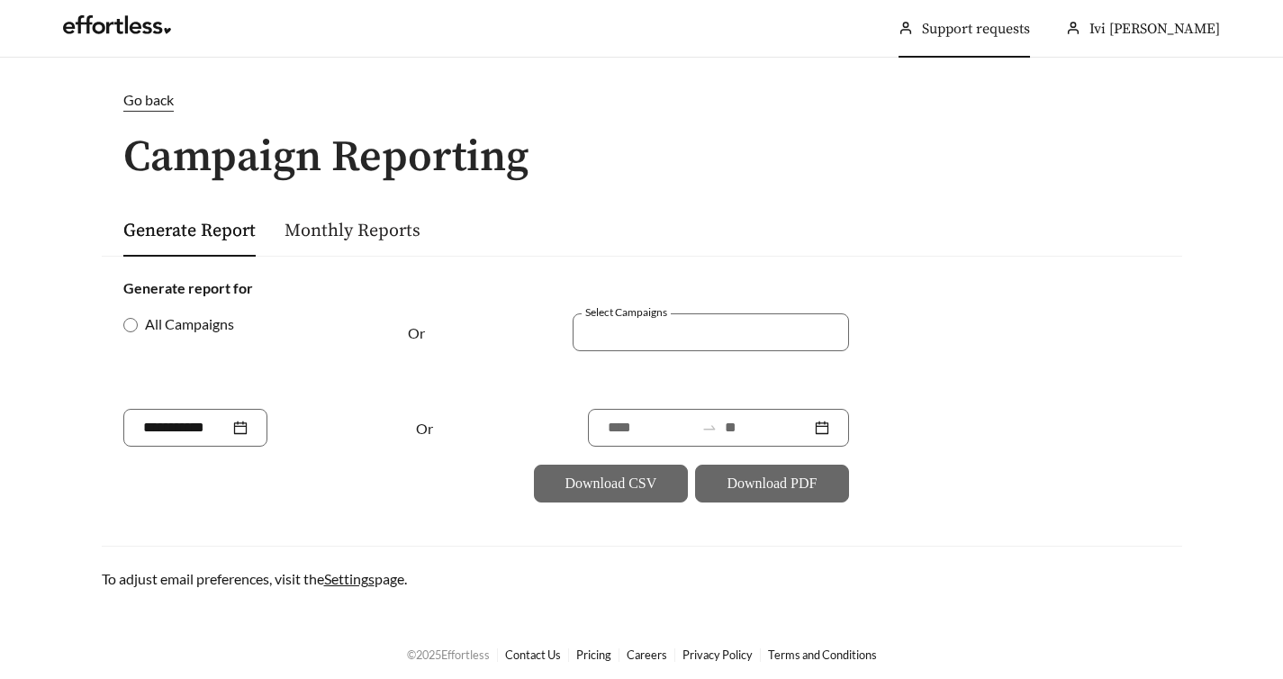
click at [308, 231] on link "Monthly Reports" at bounding box center [352, 231] width 136 height 23
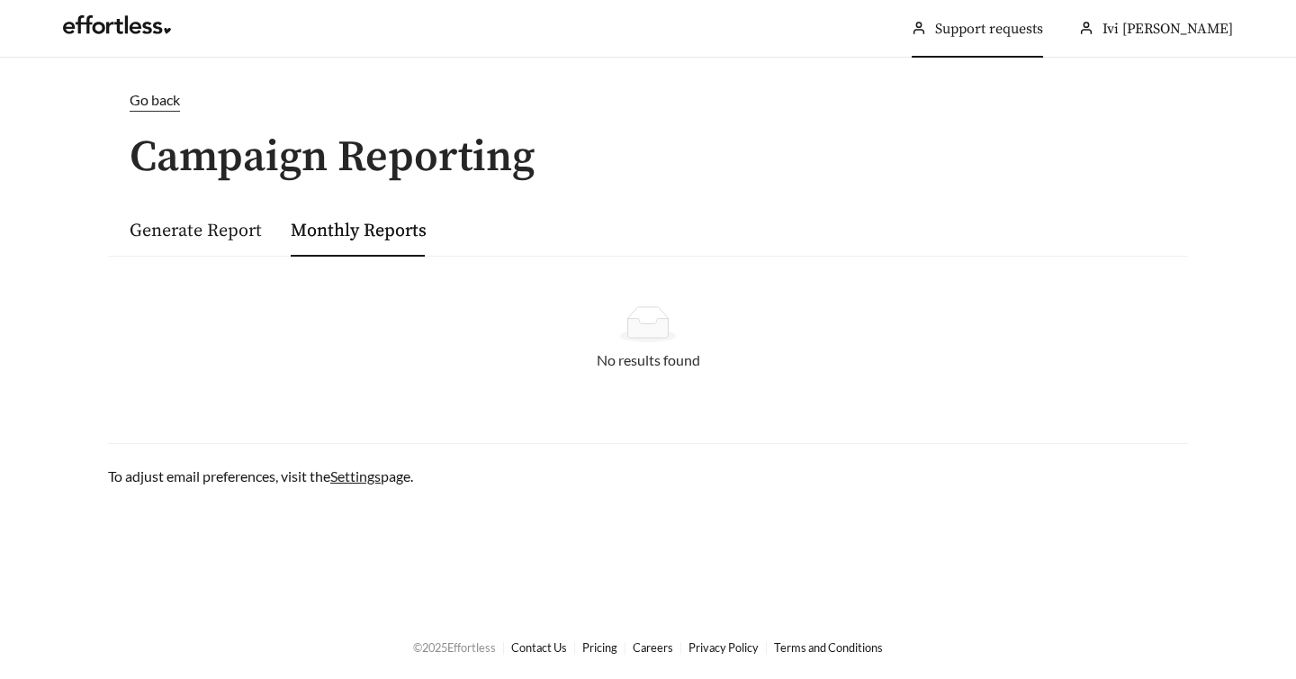
click at [373, 473] on link "Settings" at bounding box center [355, 475] width 50 height 17
click at [201, 230] on link "Generate Report" at bounding box center [196, 231] width 132 height 23
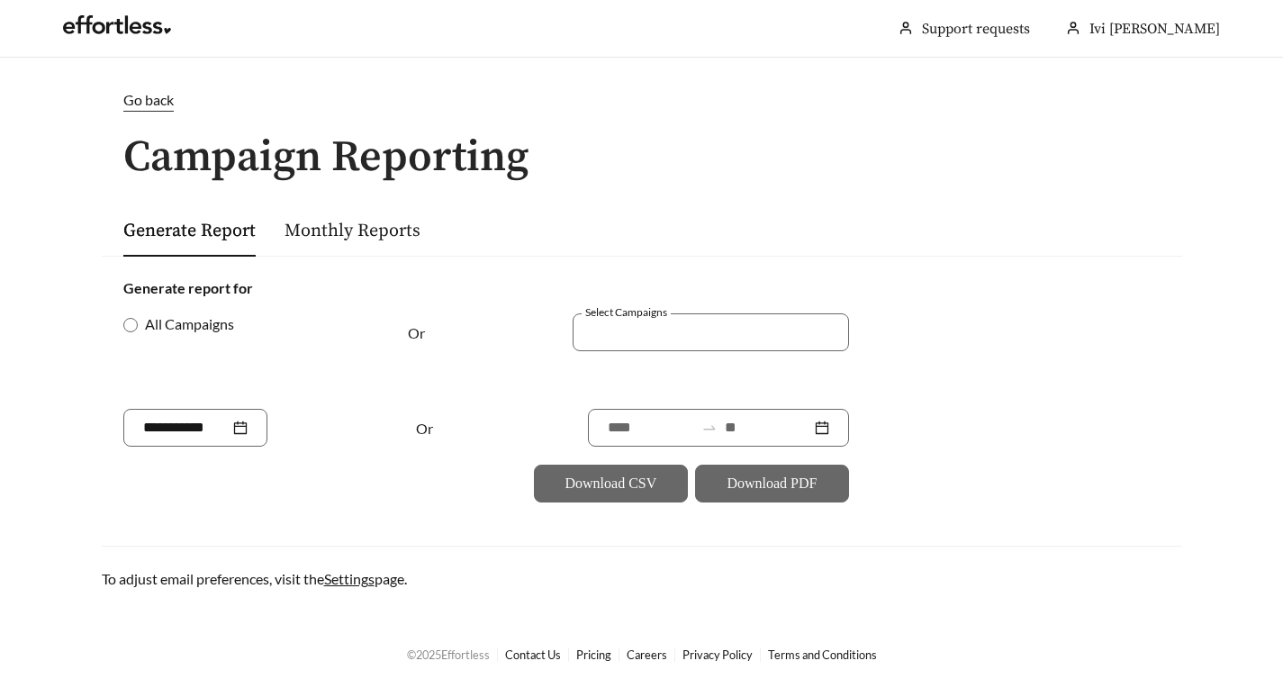
click at [149, 98] on span "Go back" at bounding box center [148, 99] width 50 height 17
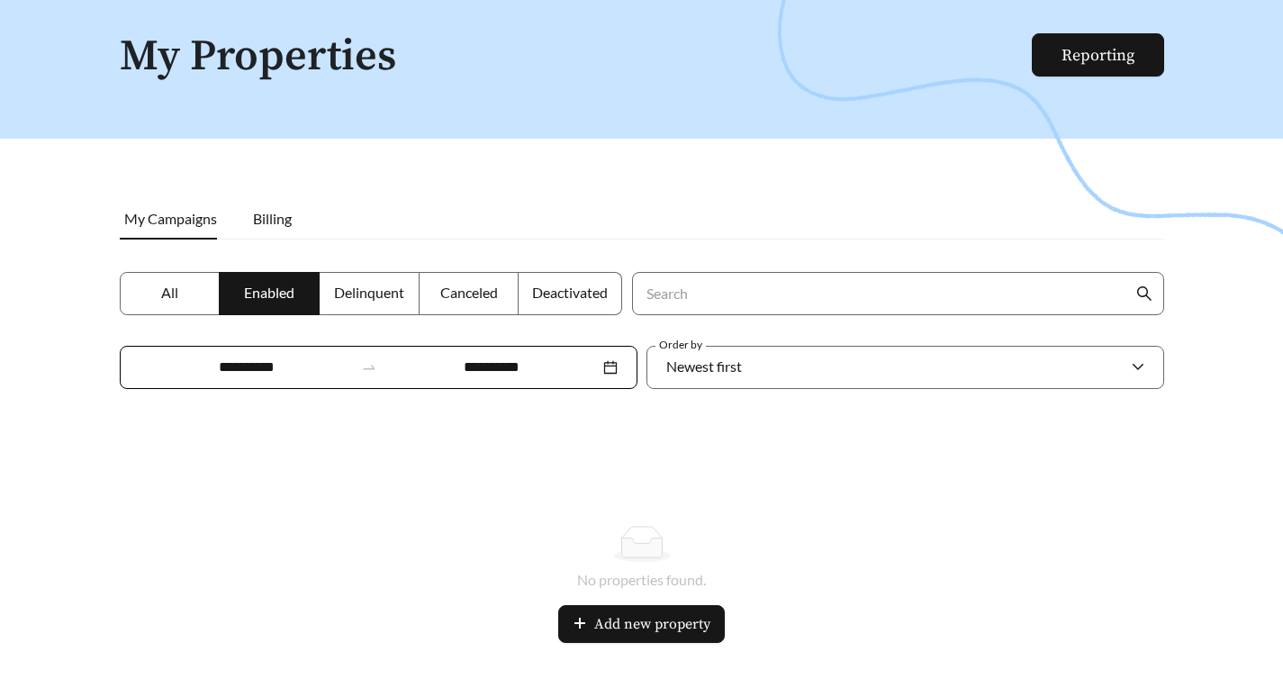
scroll to position [87, 0]
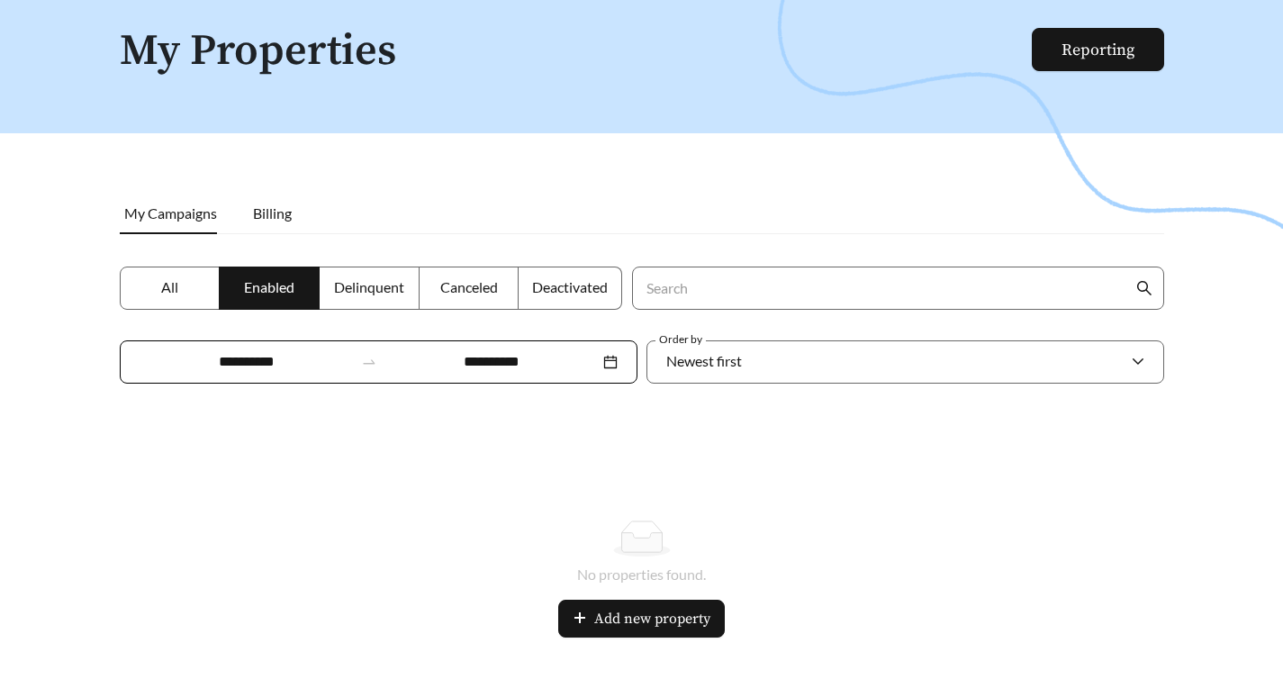
click at [202, 284] on label "All" at bounding box center [170, 287] width 101 height 43
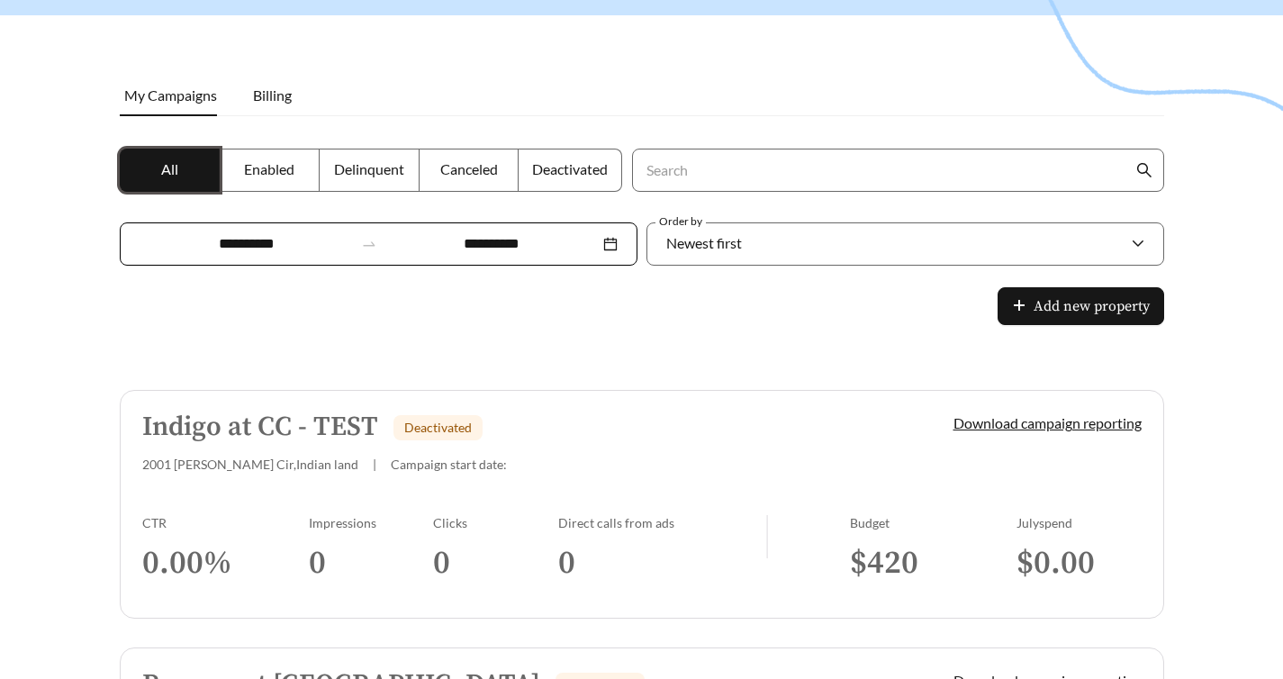
scroll to position [271, 0]
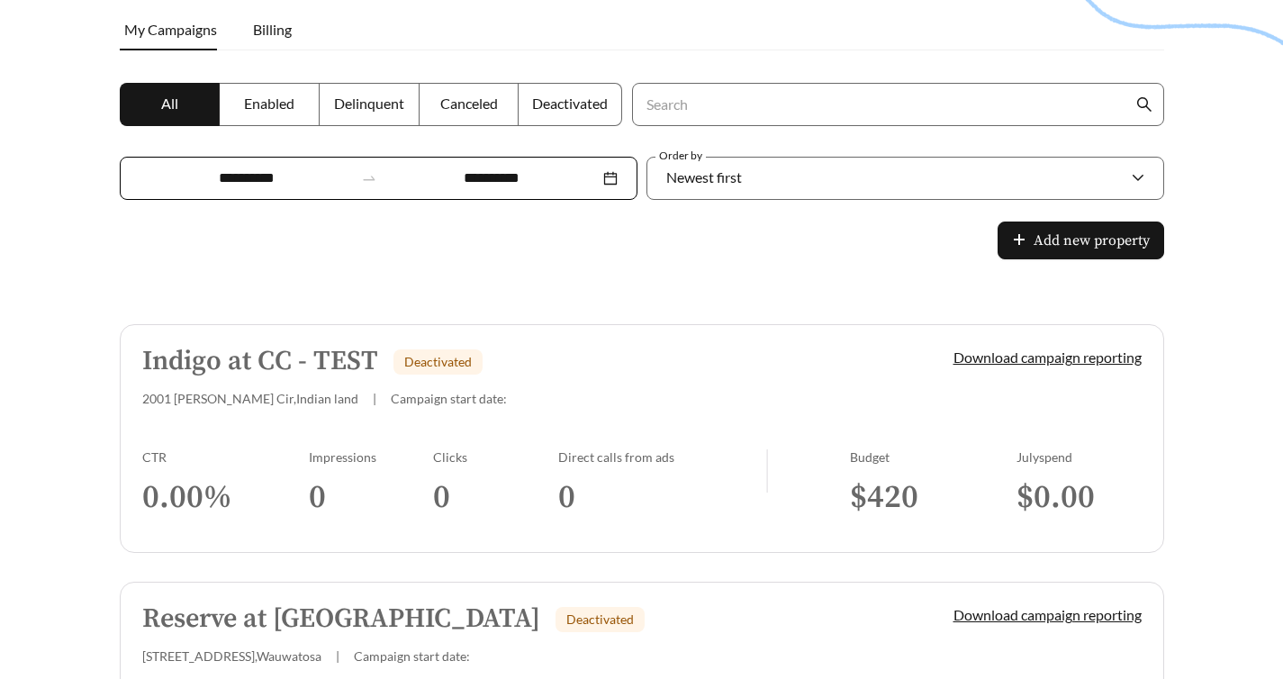
click at [658, 356] on link "Indigo at CC - TEST Deactivated 2001 [PERSON_NAME] Cir , Indian land | Campaign…" at bounding box center [642, 438] width 1044 height 229
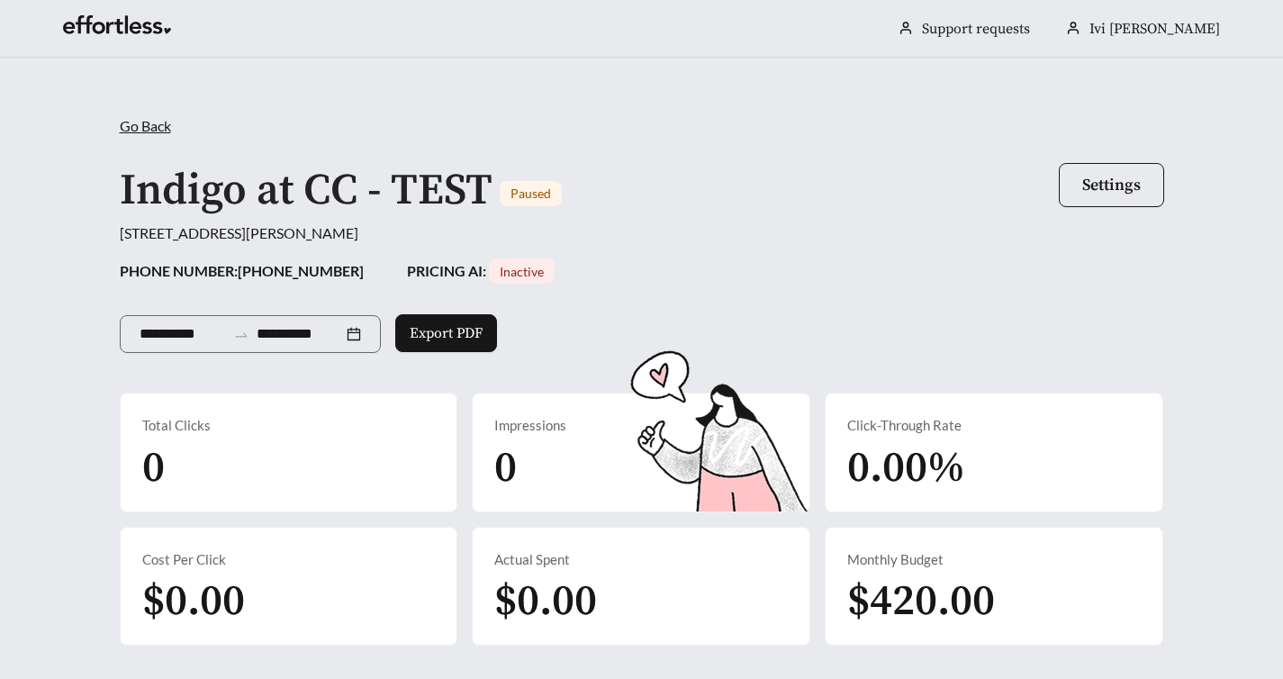
click at [500, 273] on span "Inactive" at bounding box center [522, 271] width 44 height 15
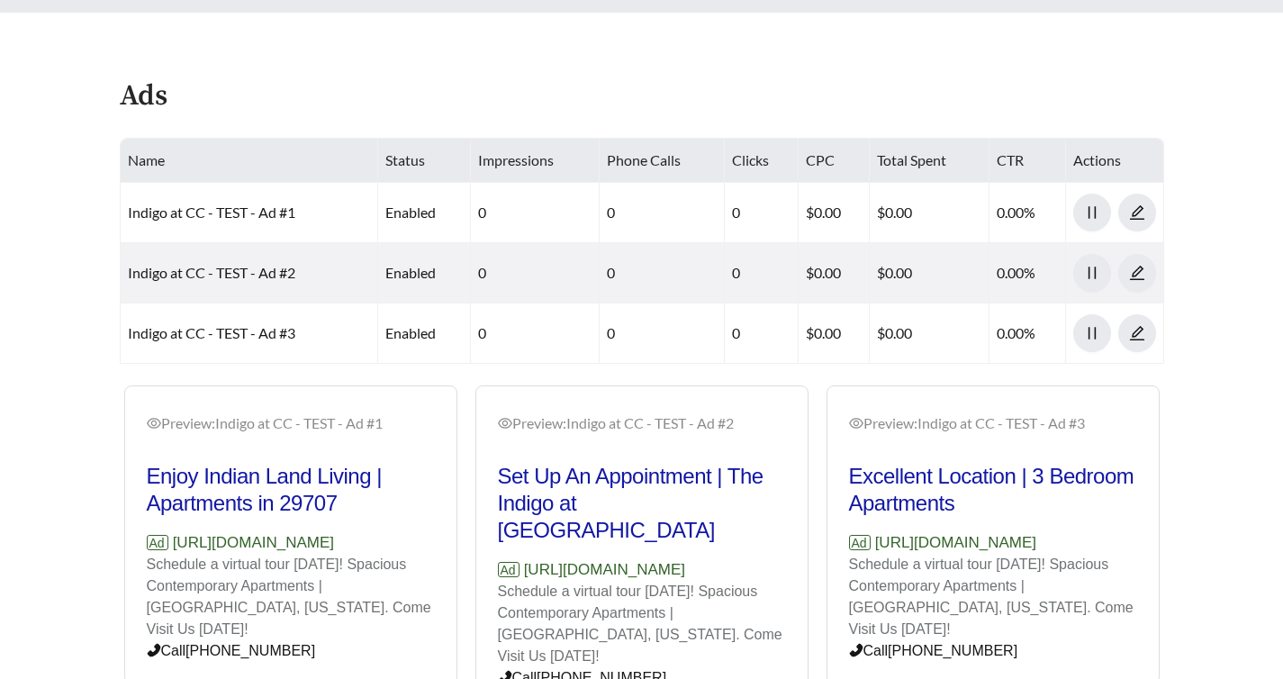
scroll to position [719, 0]
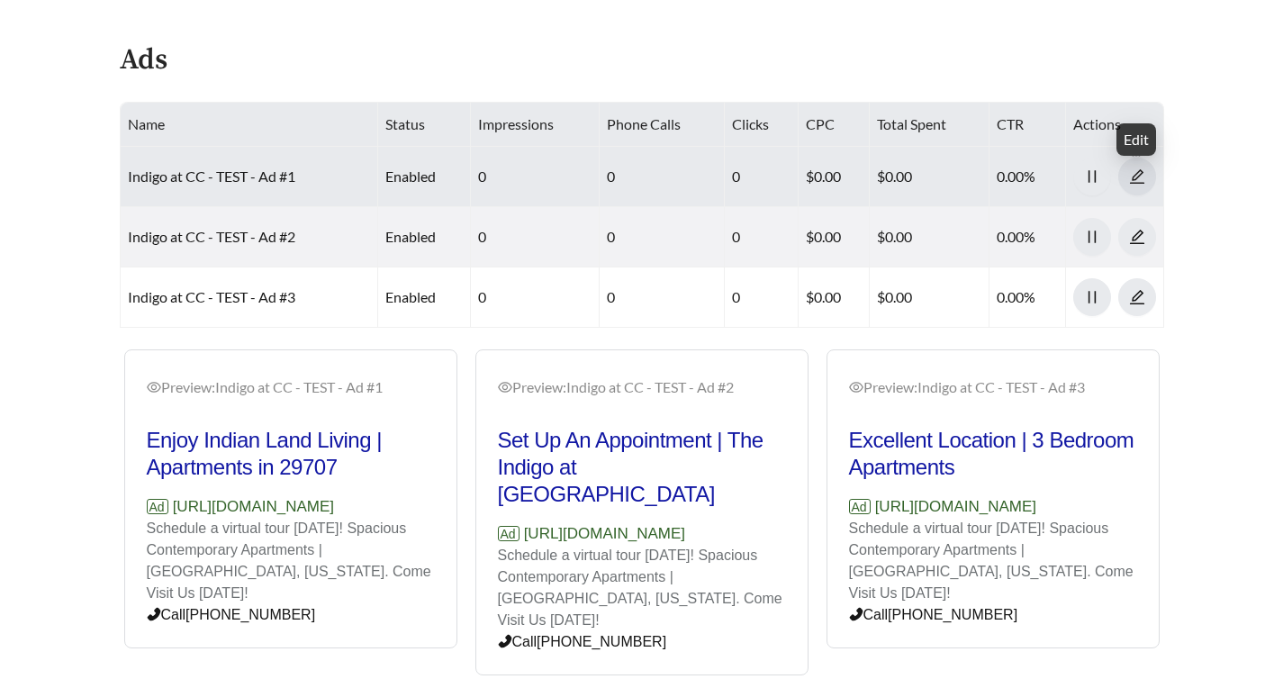
click at [1122, 174] on span "edit" at bounding box center [1137, 176] width 36 height 16
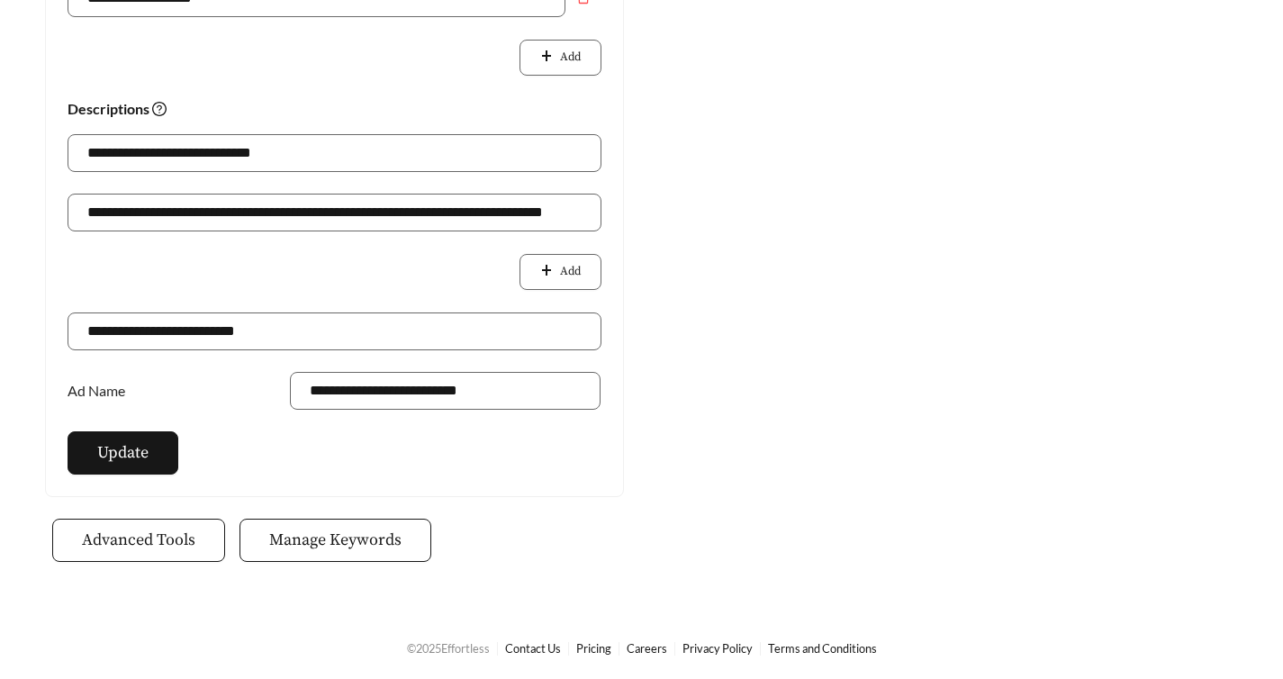
scroll to position [866, 0]
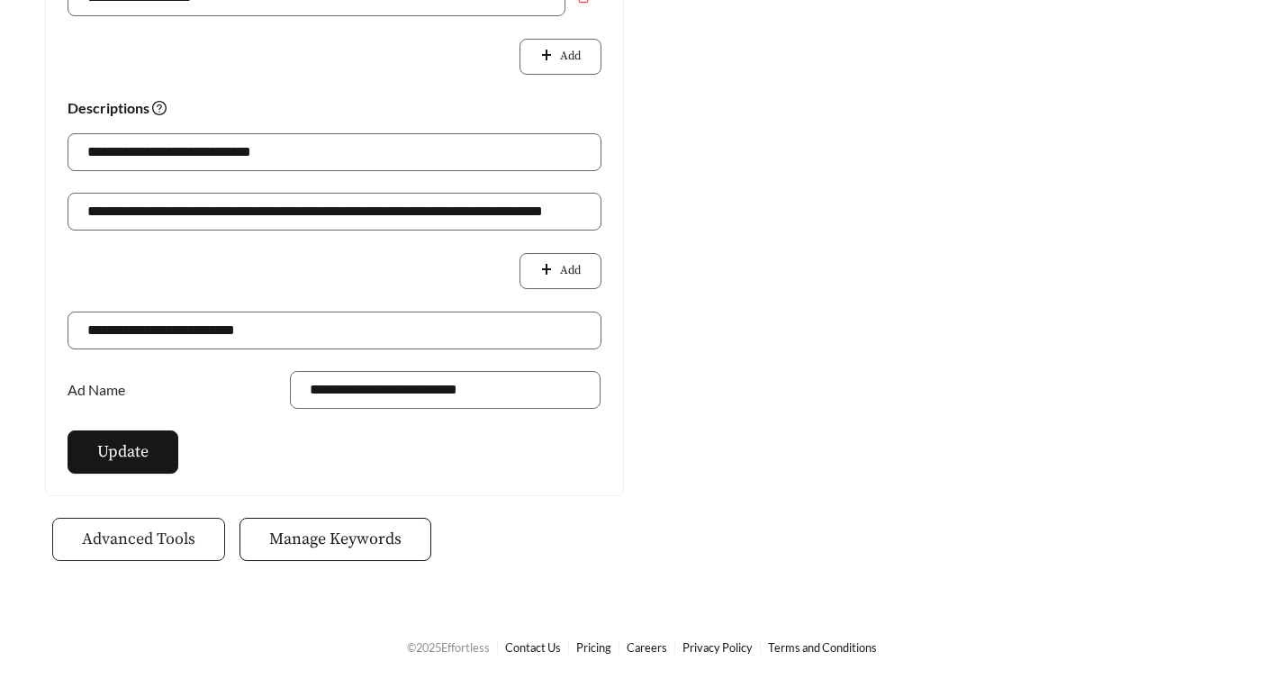
click at [131, 547] on span "Advanced Tools" at bounding box center [138, 539] width 113 height 24
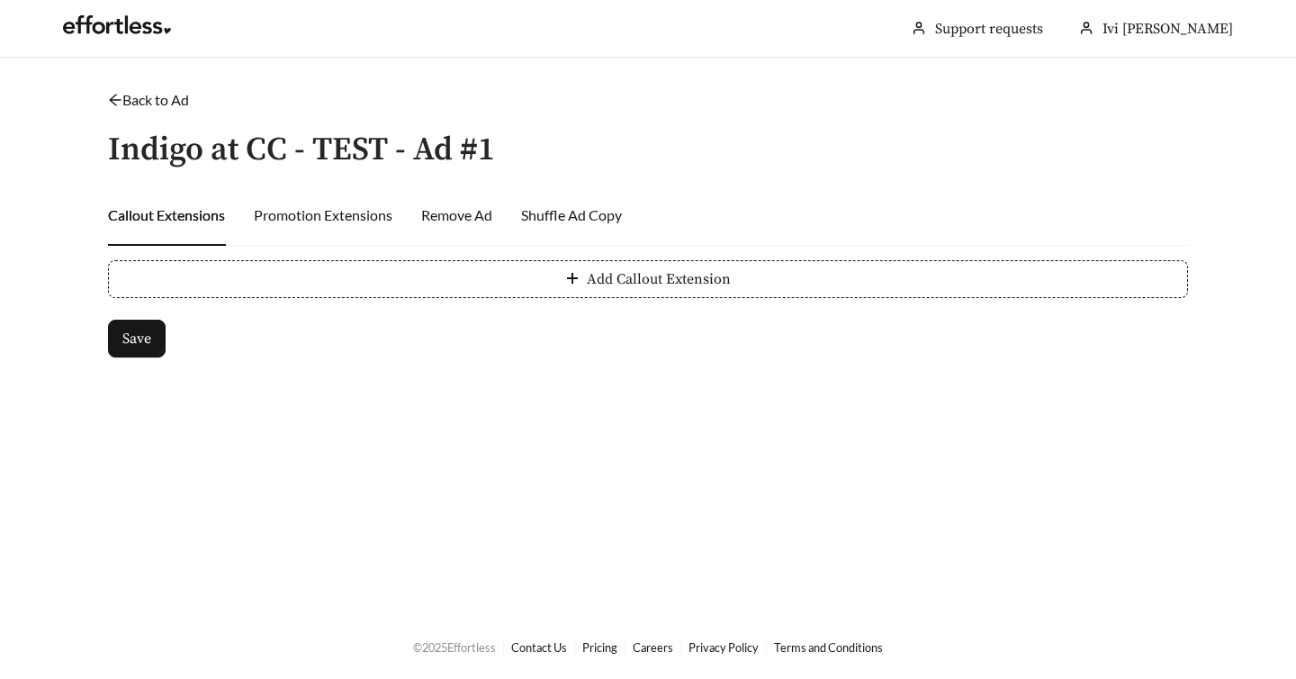
click at [124, 104] on link "Back to Ad" at bounding box center [148, 99] width 81 height 17
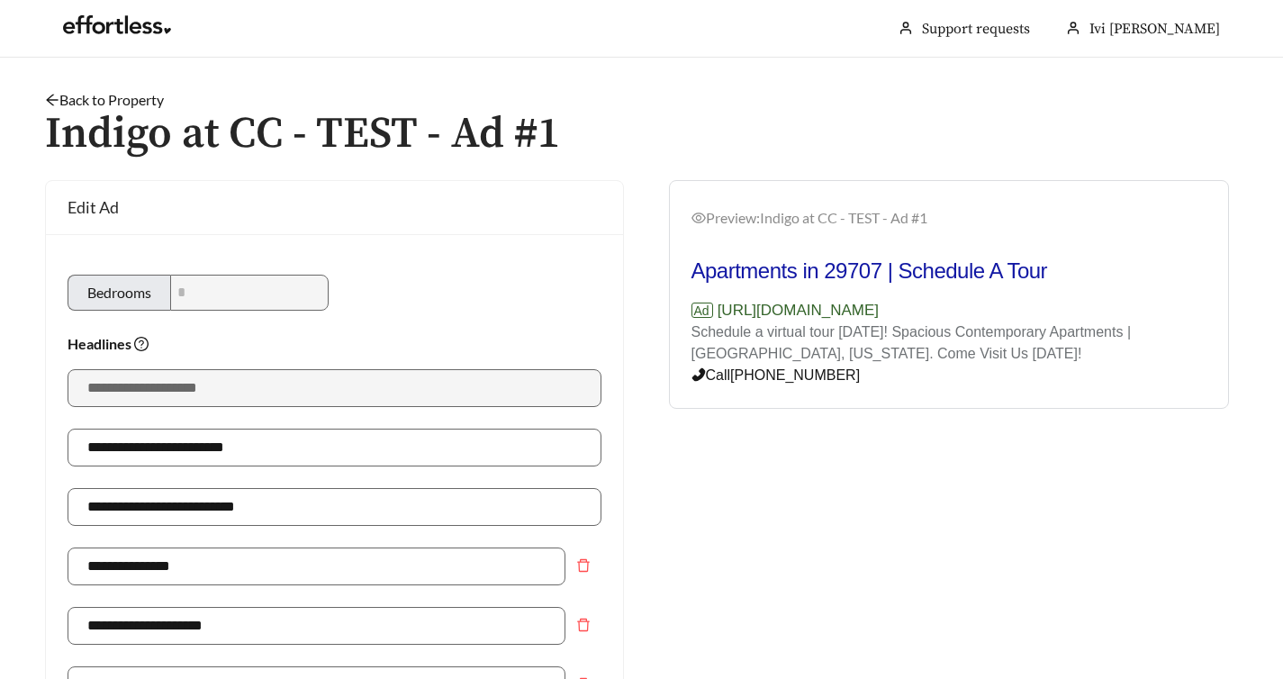
click at [74, 98] on link "Back to Property" at bounding box center [104, 99] width 119 height 17
